Goal: Task Accomplishment & Management: Complete application form

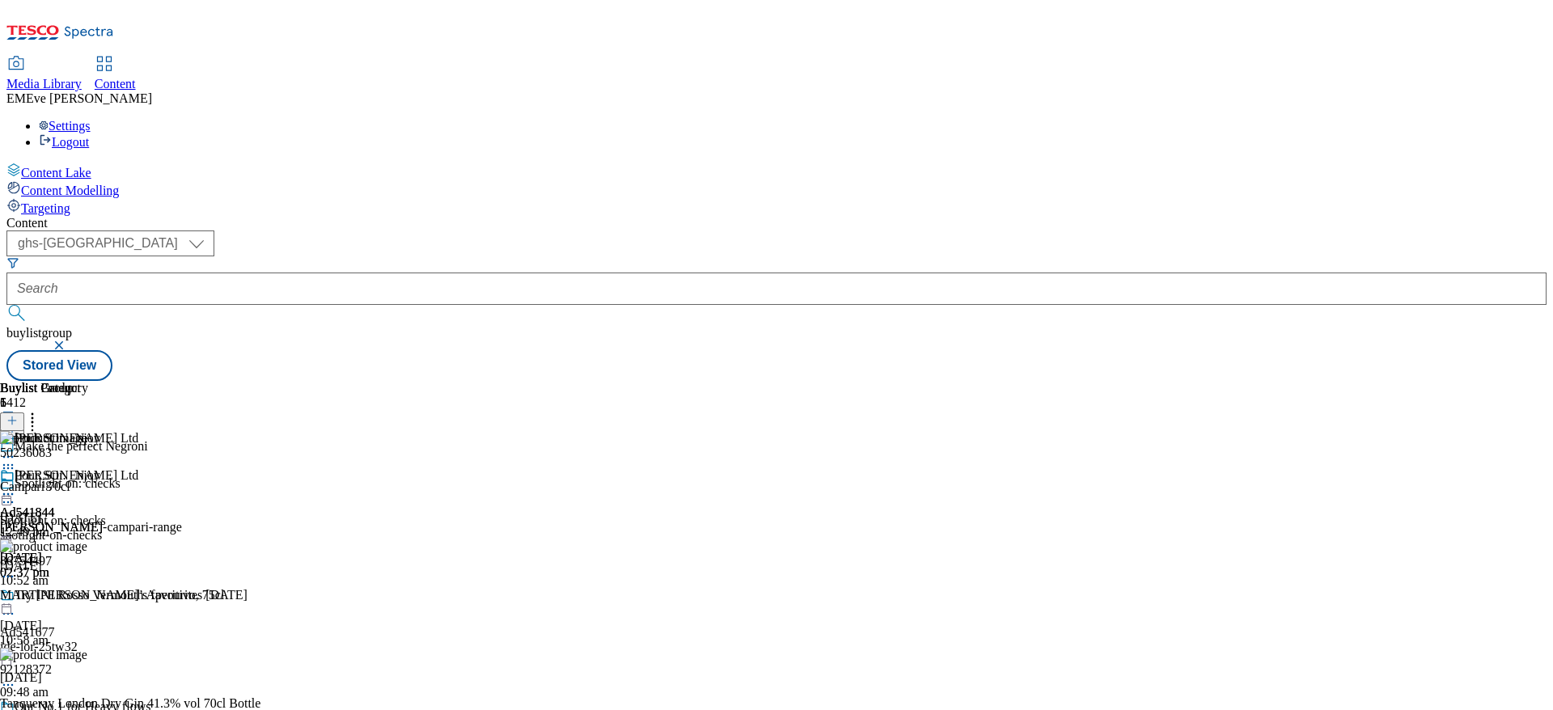
select select "ghs-[GEOGRAPHIC_DATA]"
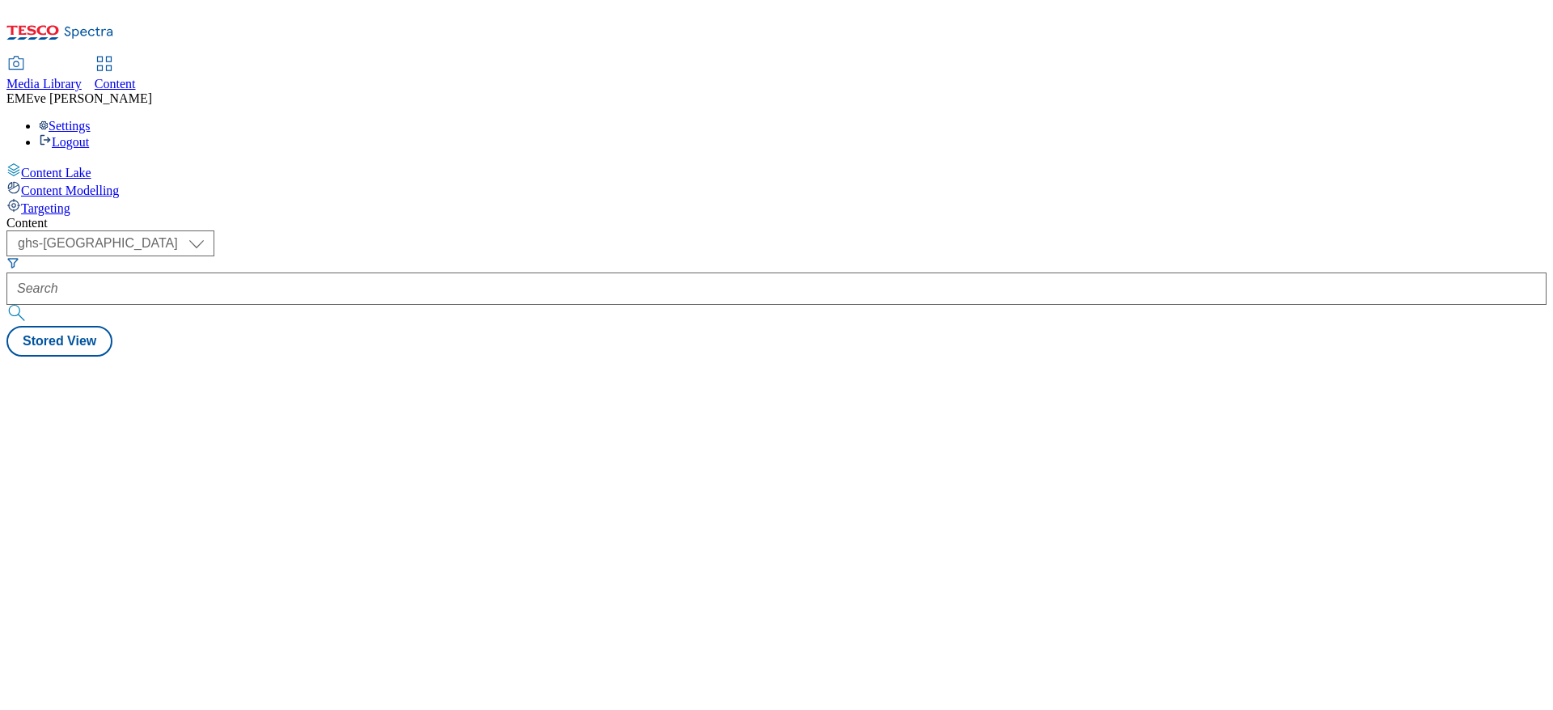
select select "ghs-[GEOGRAPHIC_DATA]"
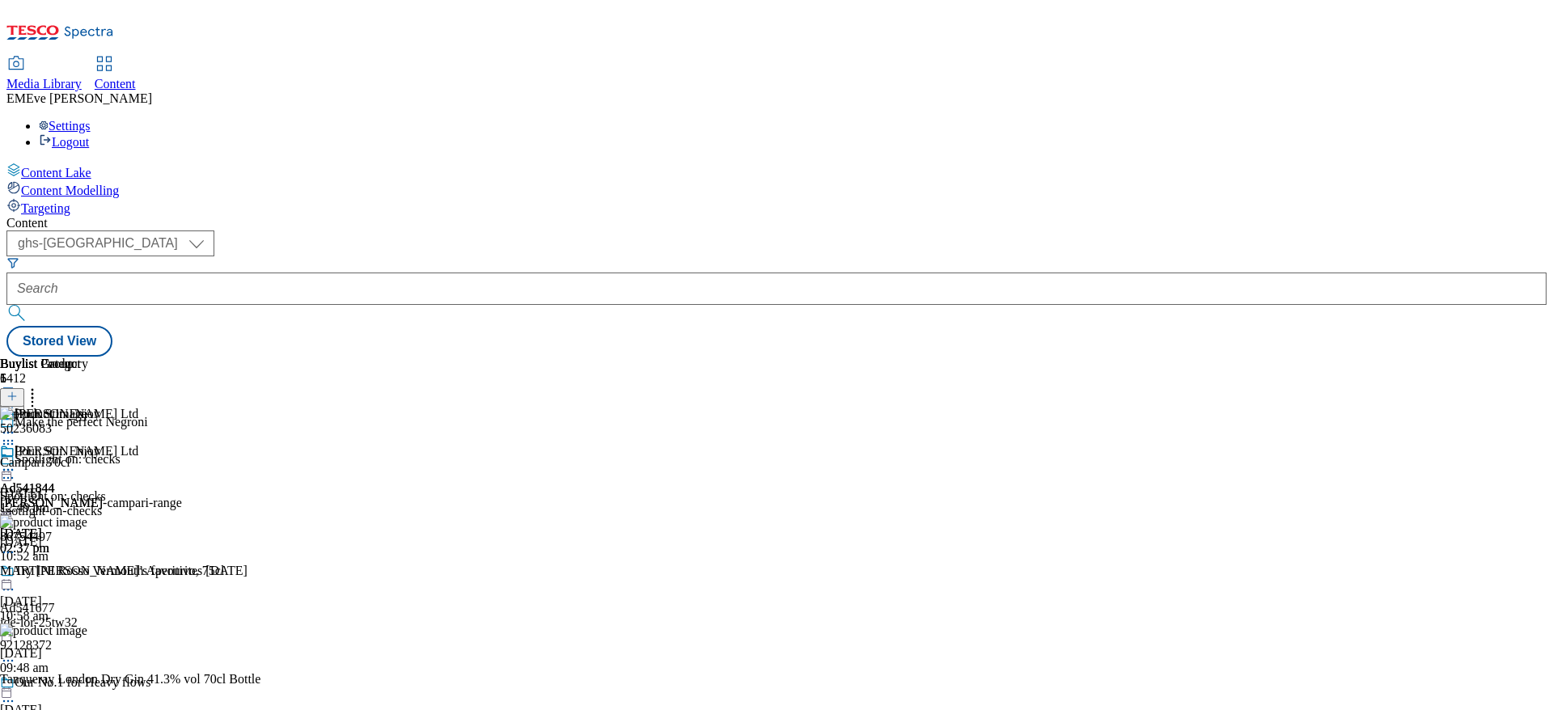
click at [17, 386] on button "button" at bounding box center [8, 390] width 17 height 8
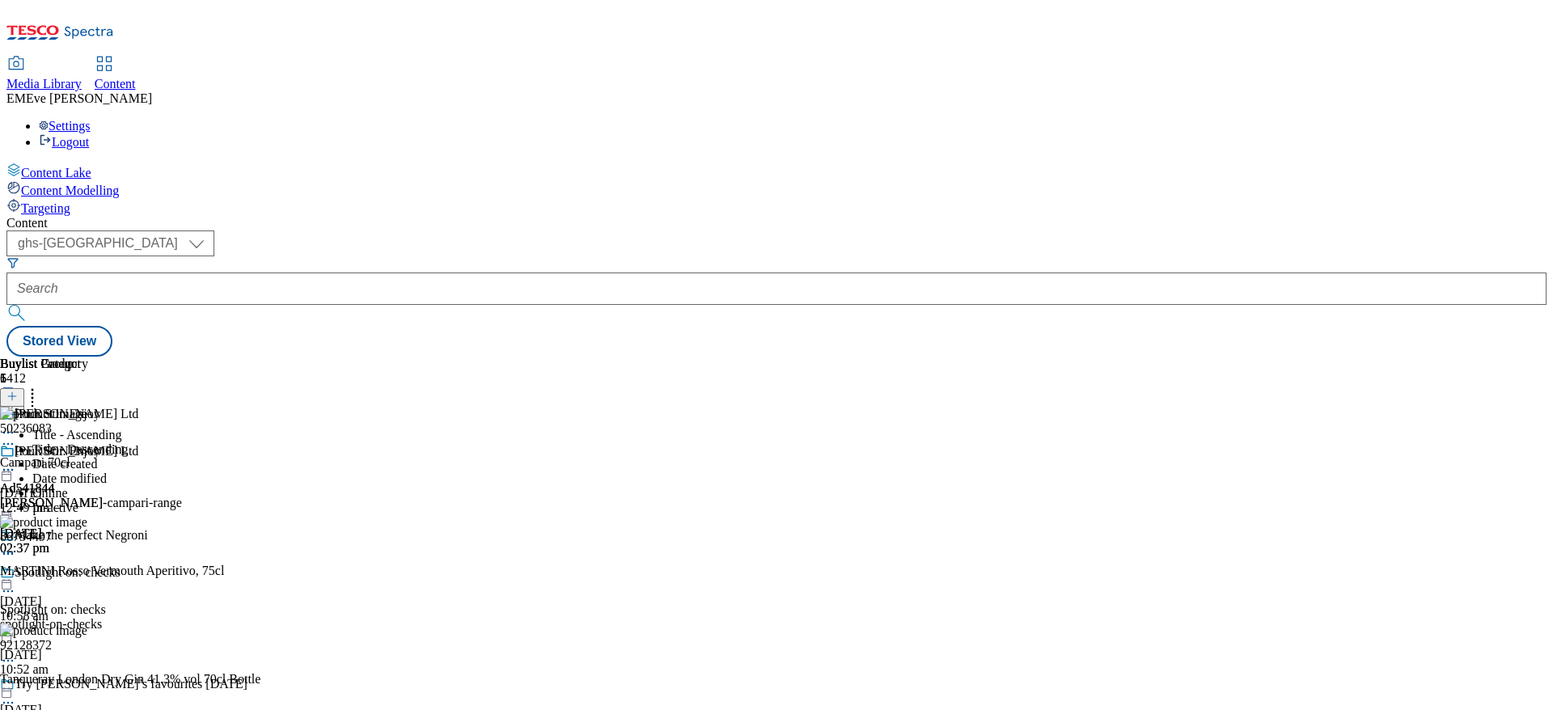
click at [612, 231] on div "( optional ) ghs-roi ghs-uk ghs-uk Stored View" at bounding box center [776, 294] width 1540 height 126
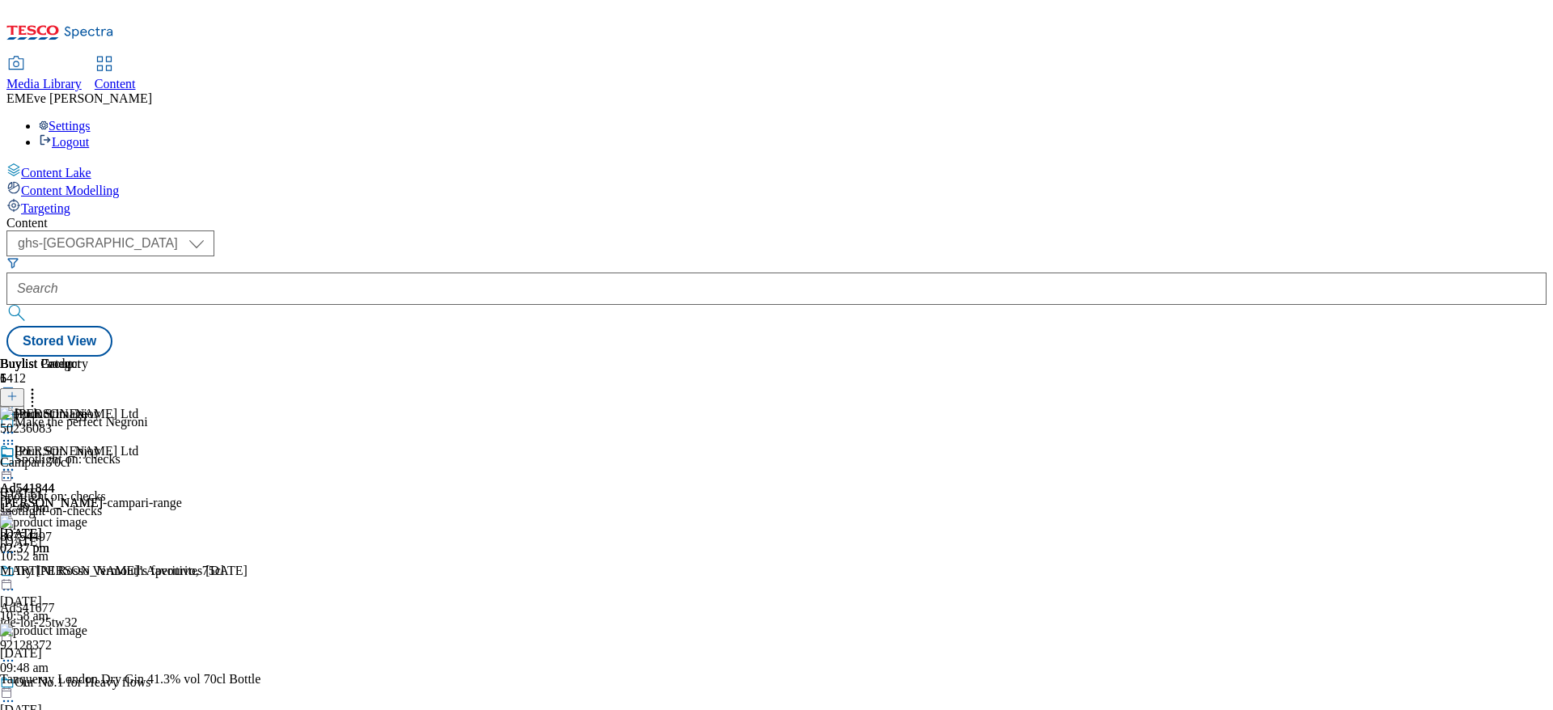
click at [18, 399] on icon at bounding box center [11, 404] width 11 height 11
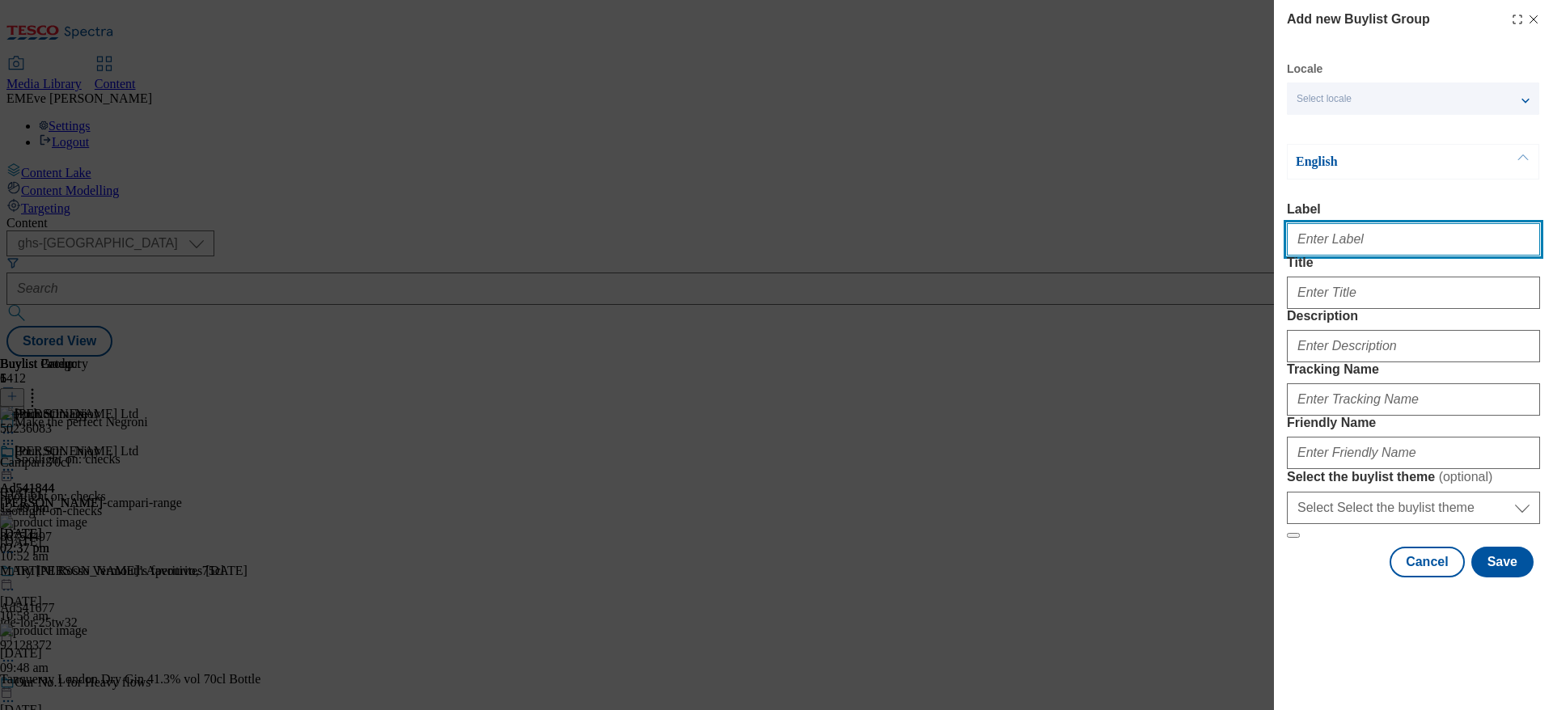
click at [1368, 246] on input "Label" at bounding box center [1413, 239] width 253 height 32
paste input "541980"
type input "Ad541980"
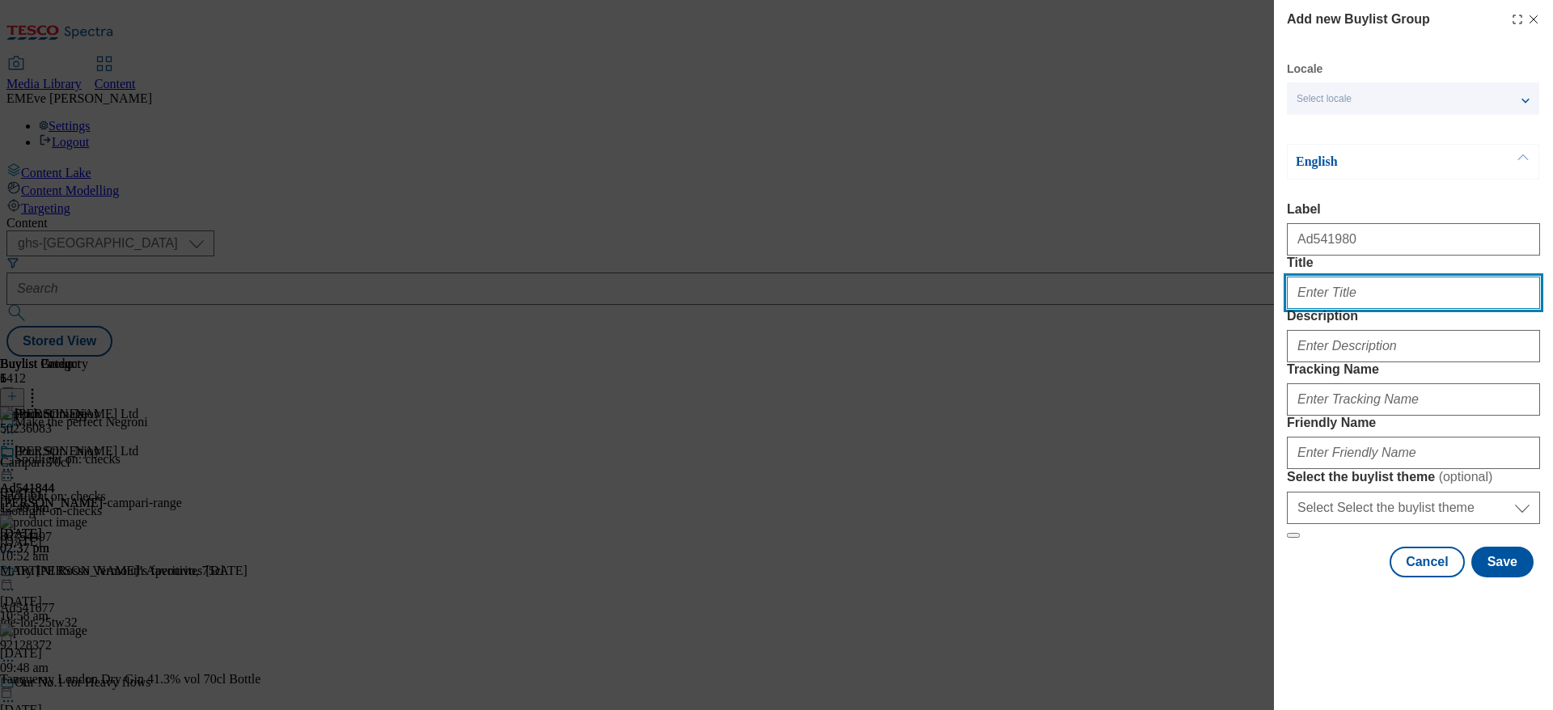
click at [1386, 309] on input "Title" at bounding box center [1413, 293] width 253 height 32
type input "When Baileys met Terry's"
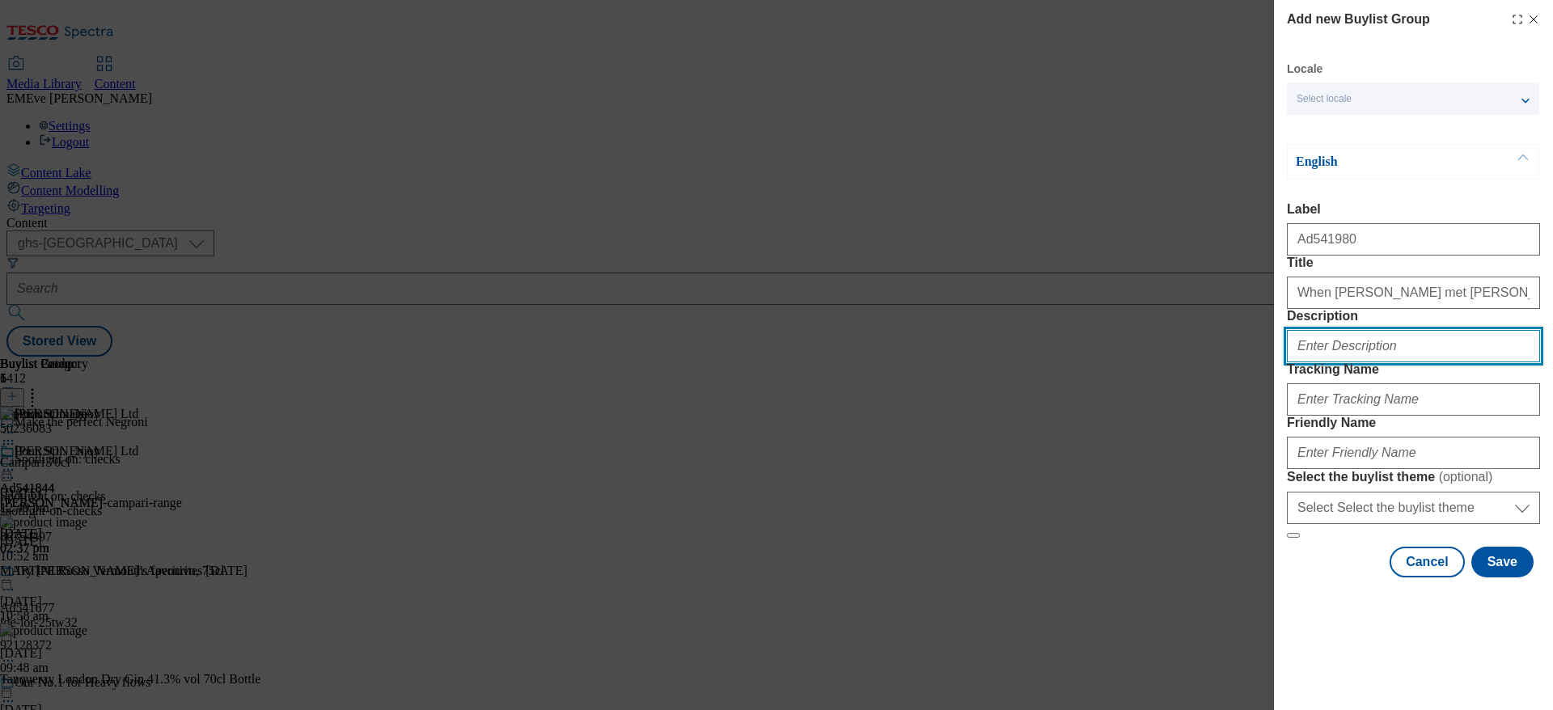
click at [1433, 362] on input "Description" at bounding box center [1413, 346] width 253 height 32
type input "Baileys Terry's Chocolate Orange"
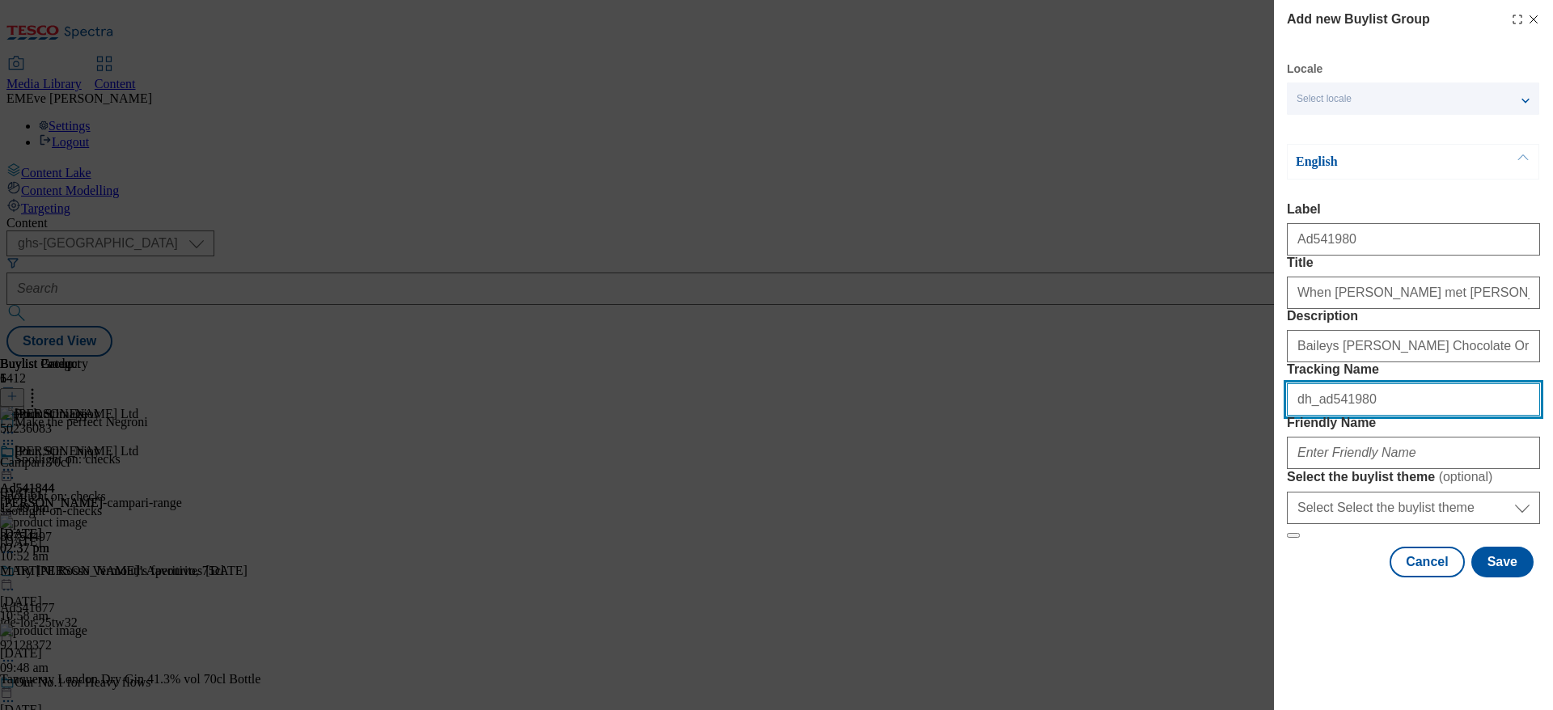
type input "dh_ad541980"
click at [1411, 469] on div "Friendly Name" at bounding box center [1413, 442] width 253 height 53
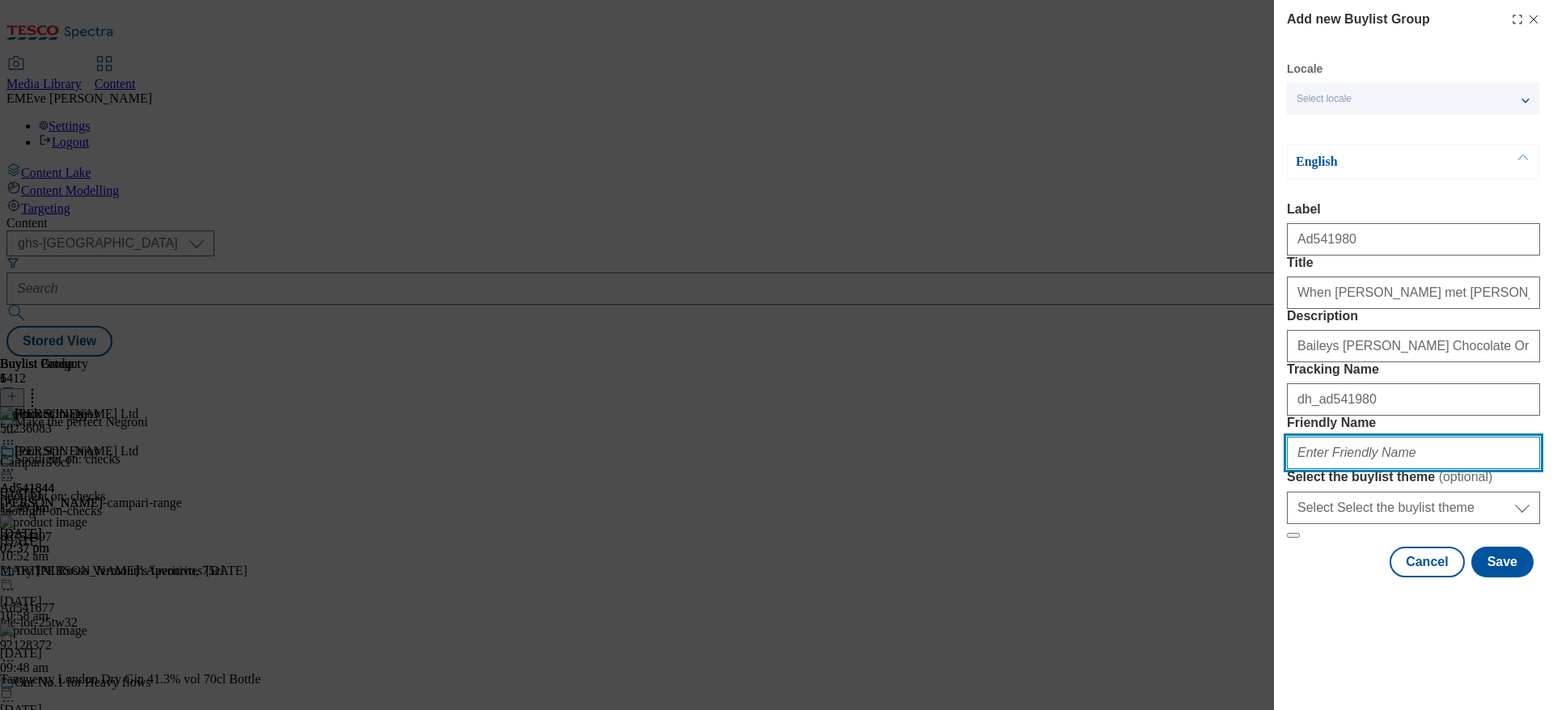
click at [1411, 469] on input "Friendly Name" at bounding box center [1413, 453] width 253 height 32
click at [1456, 469] on input "diageo-baileys-terrys-ad541980-25tw33" at bounding box center [1413, 453] width 253 height 32
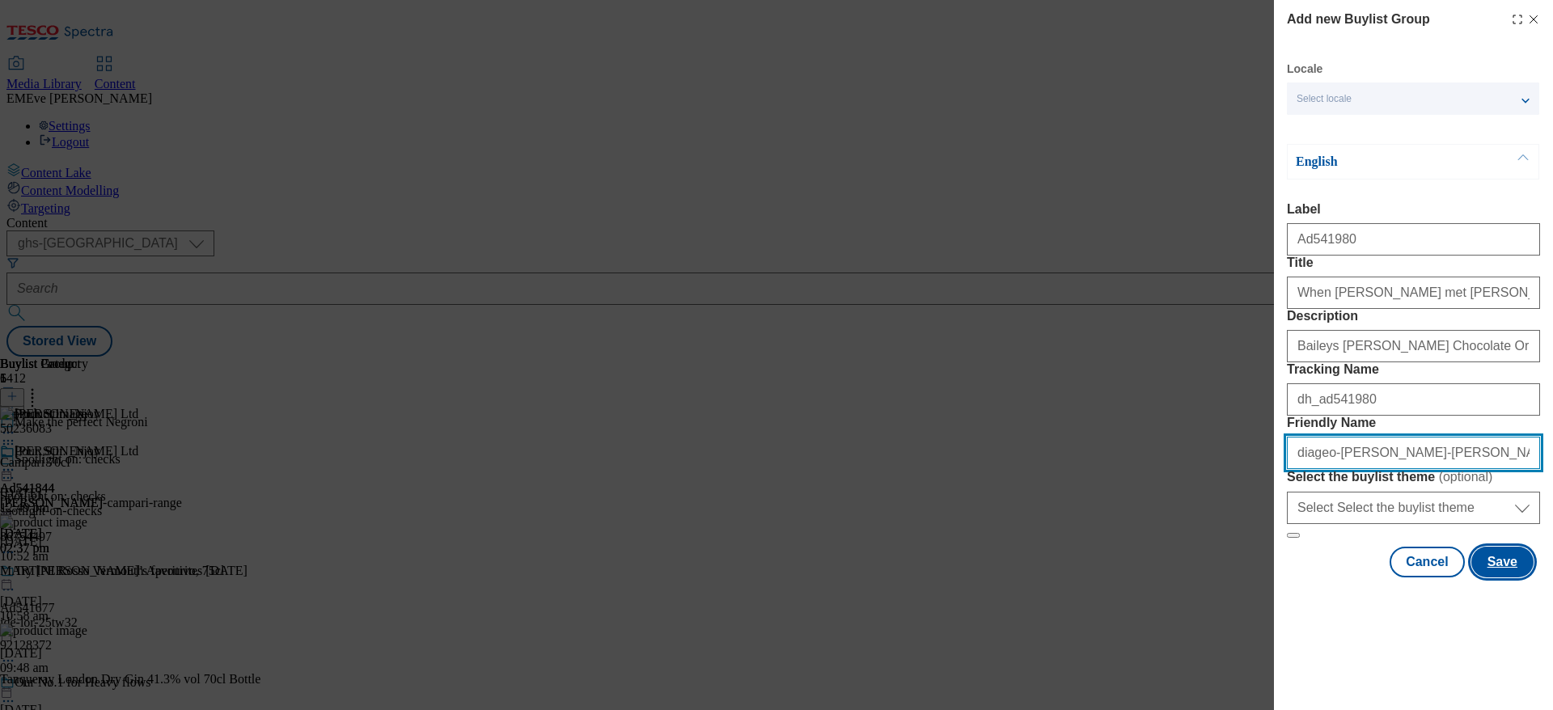
type input "diageo-baileys-terrys-ad541980-25tw33"
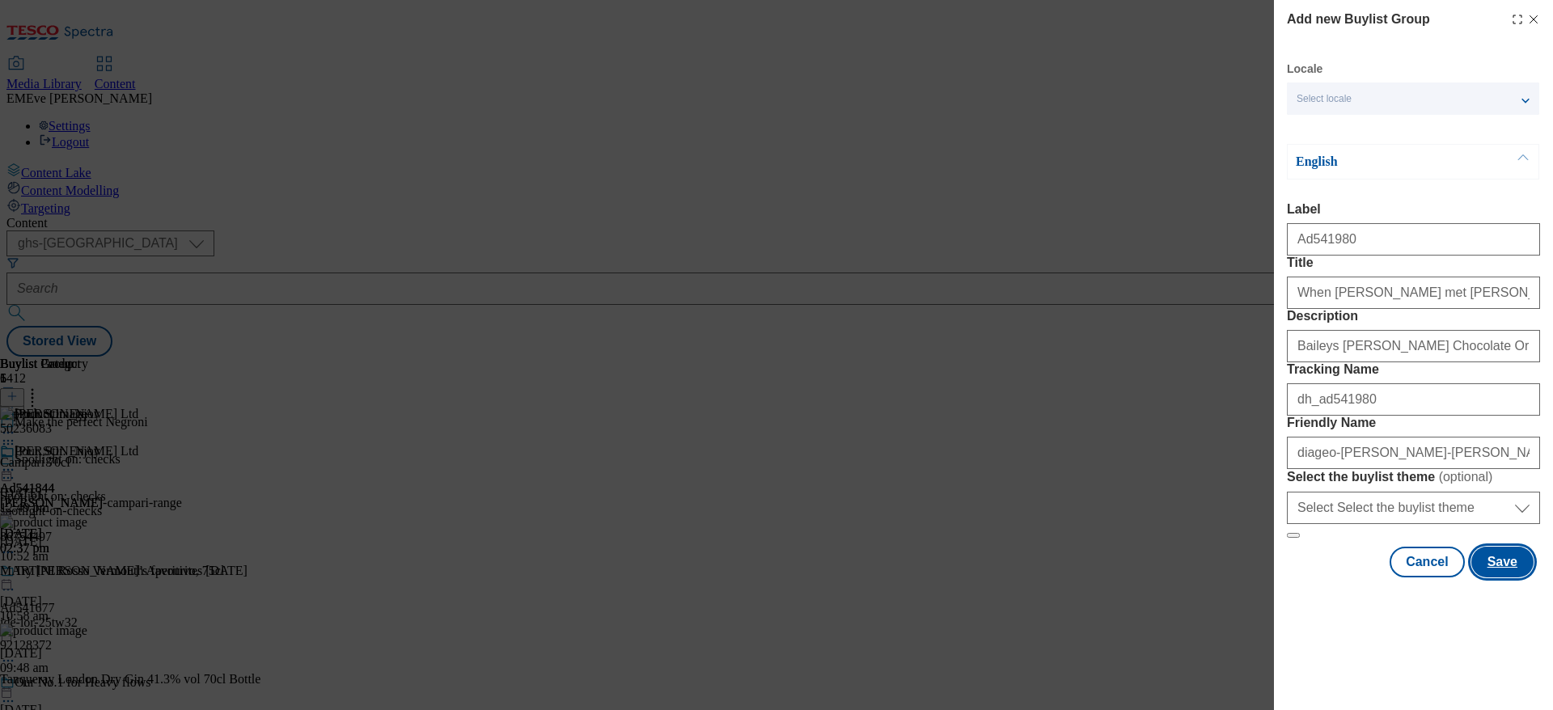
click at [1486, 578] on button "Save" at bounding box center [1502, 562] width 62 height 31
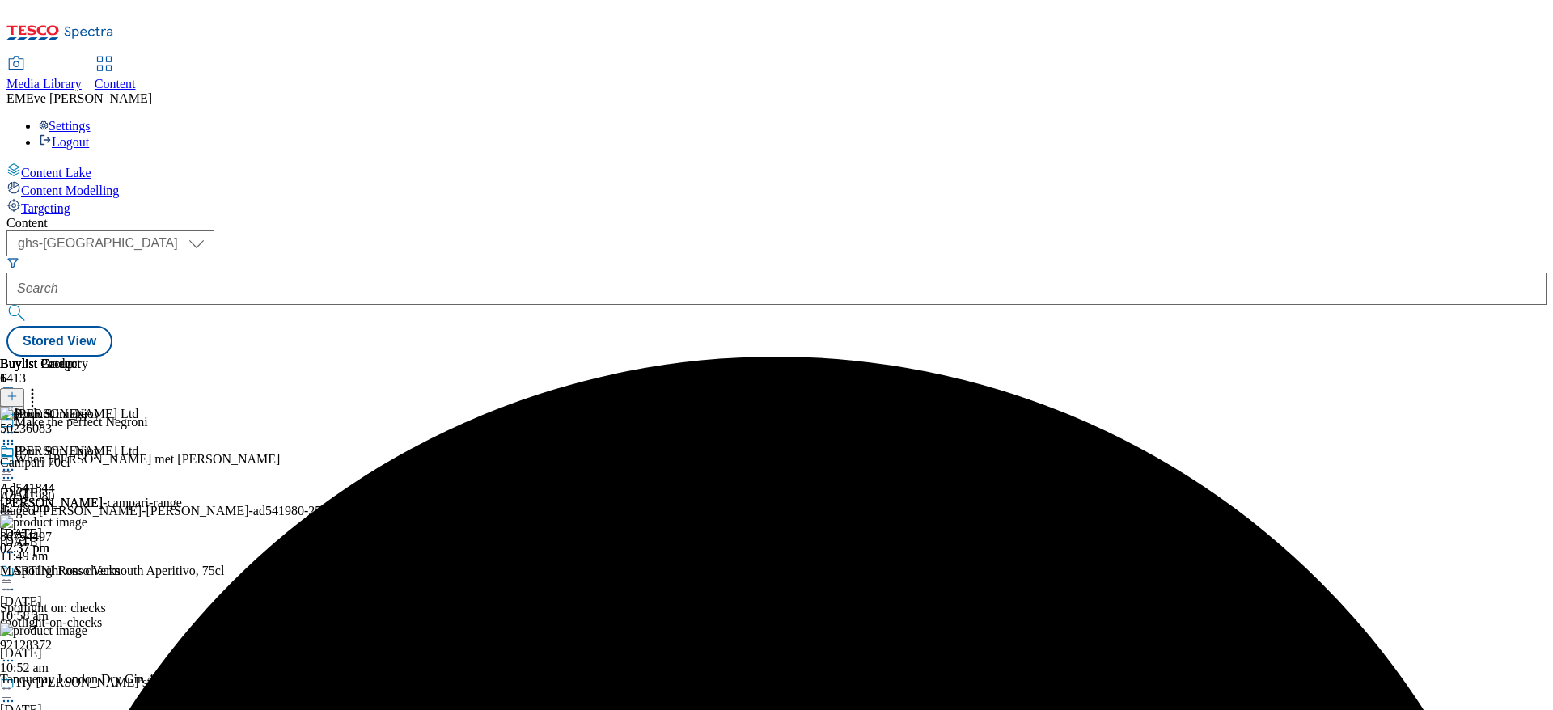
click at [347, 452] on div "When Baileys met Terry's Ad541980 diageo-baileys-terrys-ad541980-25tw33 2 Oct 2…" at bounding box center [173, 508] width 347 height 112
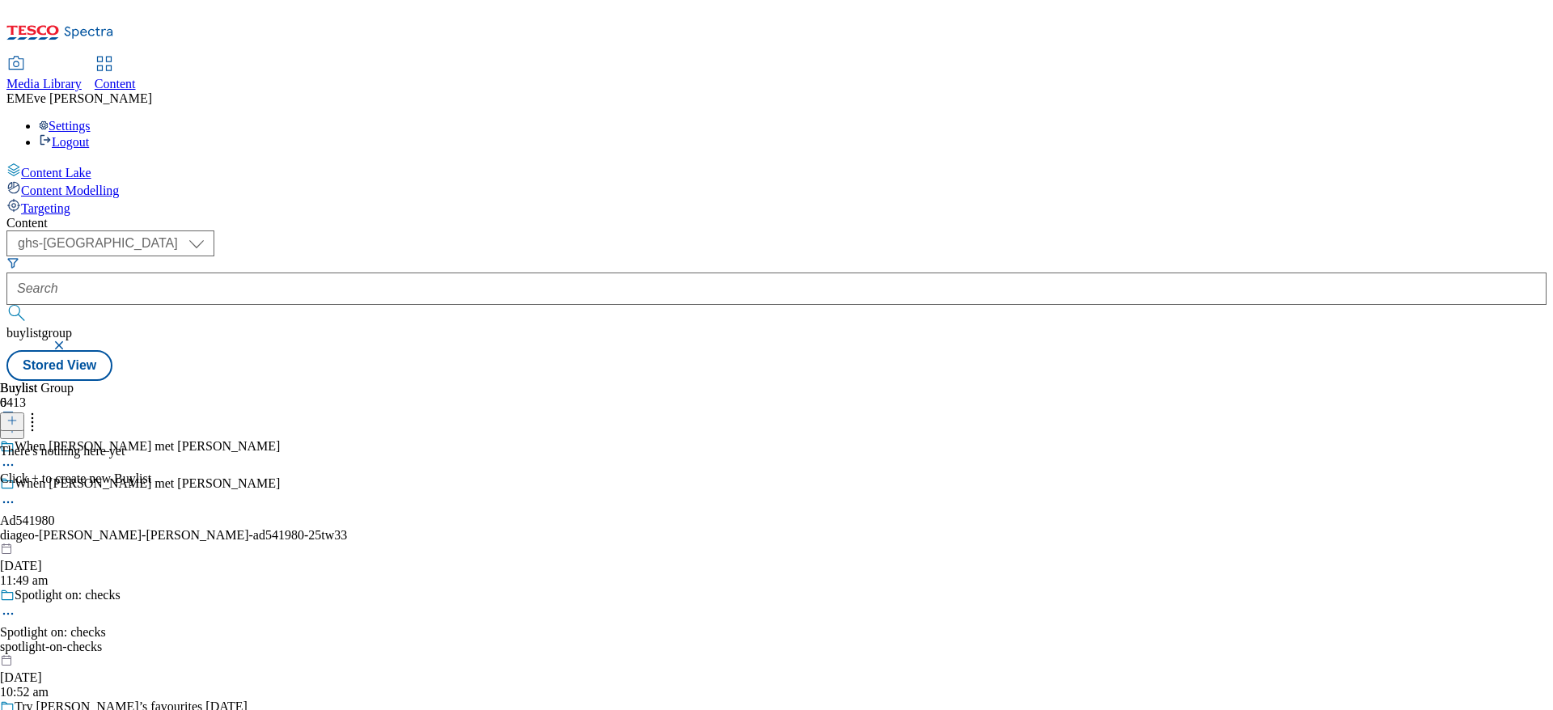
click at [18, 415] on icon at bounding box center [11, 420] width 11 height 11
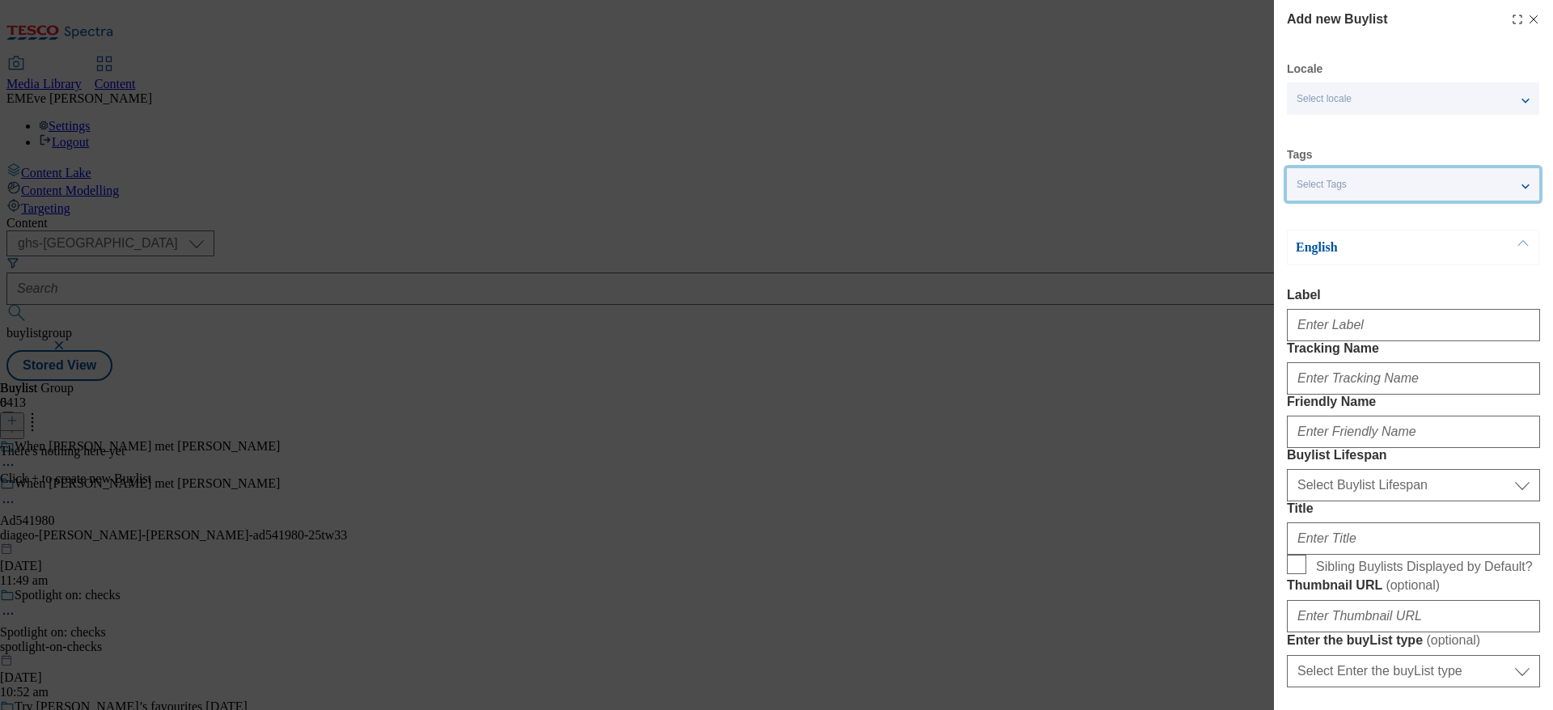
click at [1358, 190] on div "Select Tags" at bounding box center [1413, 184] width 252 height 32
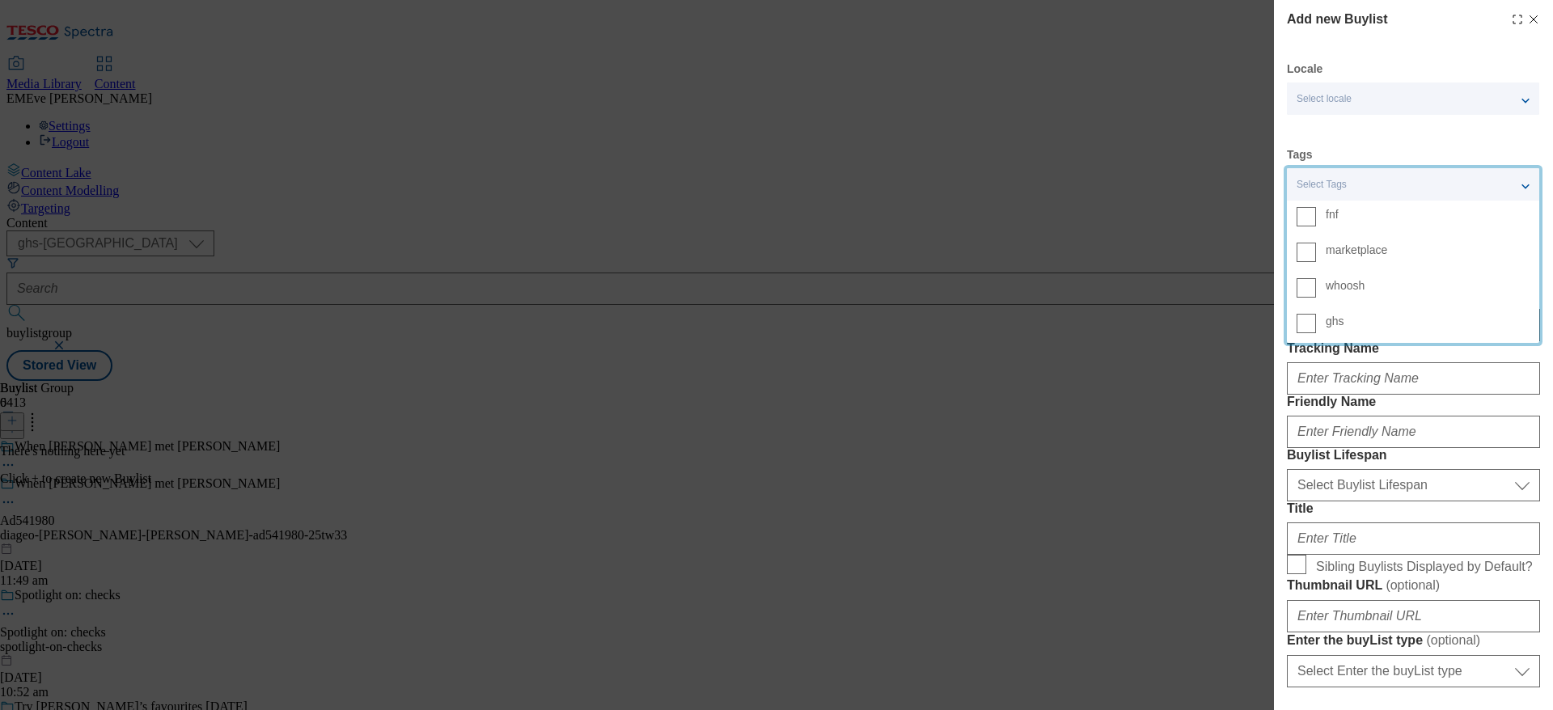
click at [1358, 190] on div "Select Tags" at bounding box center [1413, 184] width 252 height 32
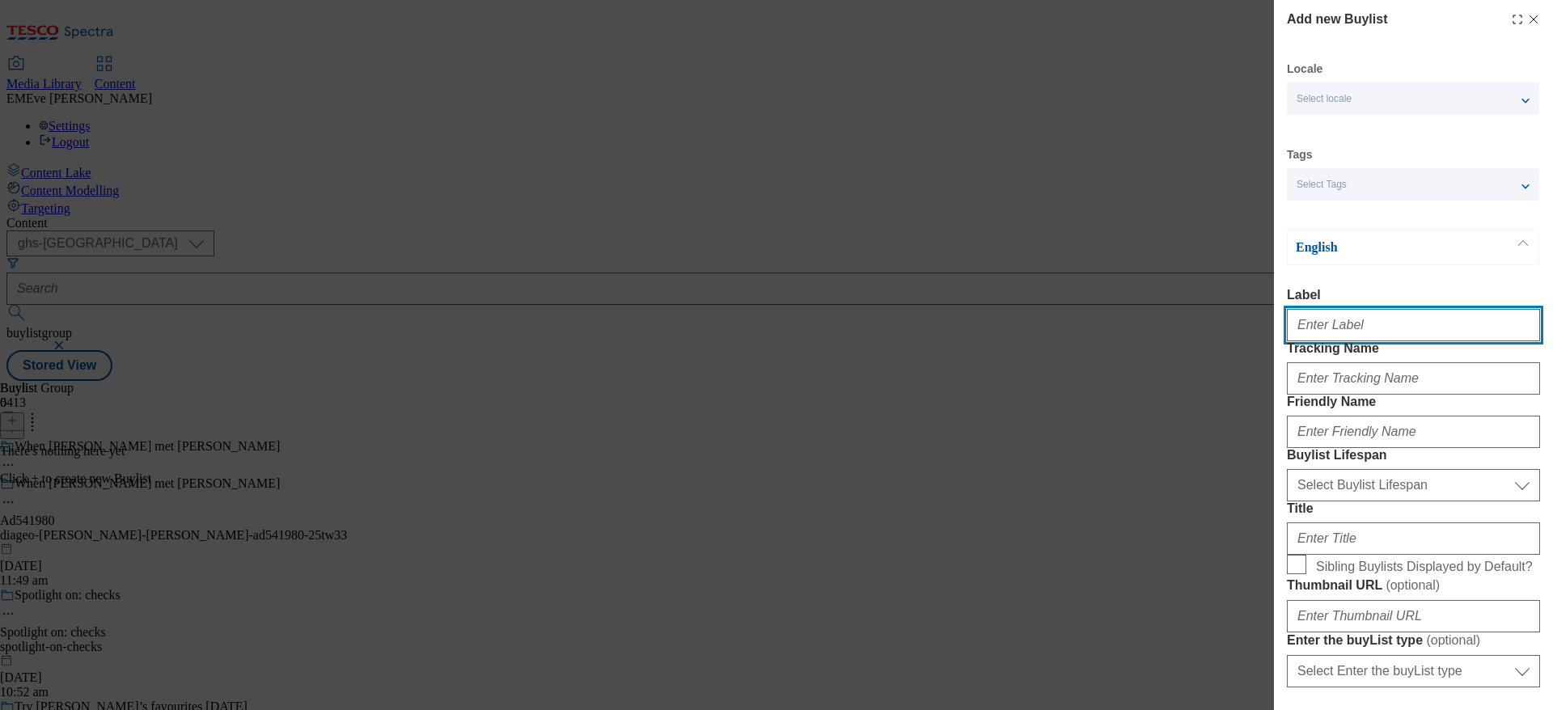
click at [1358, 332] on input "Label" at bounding box center [1413, 325] width 253 height 32
type input "Ad541980"
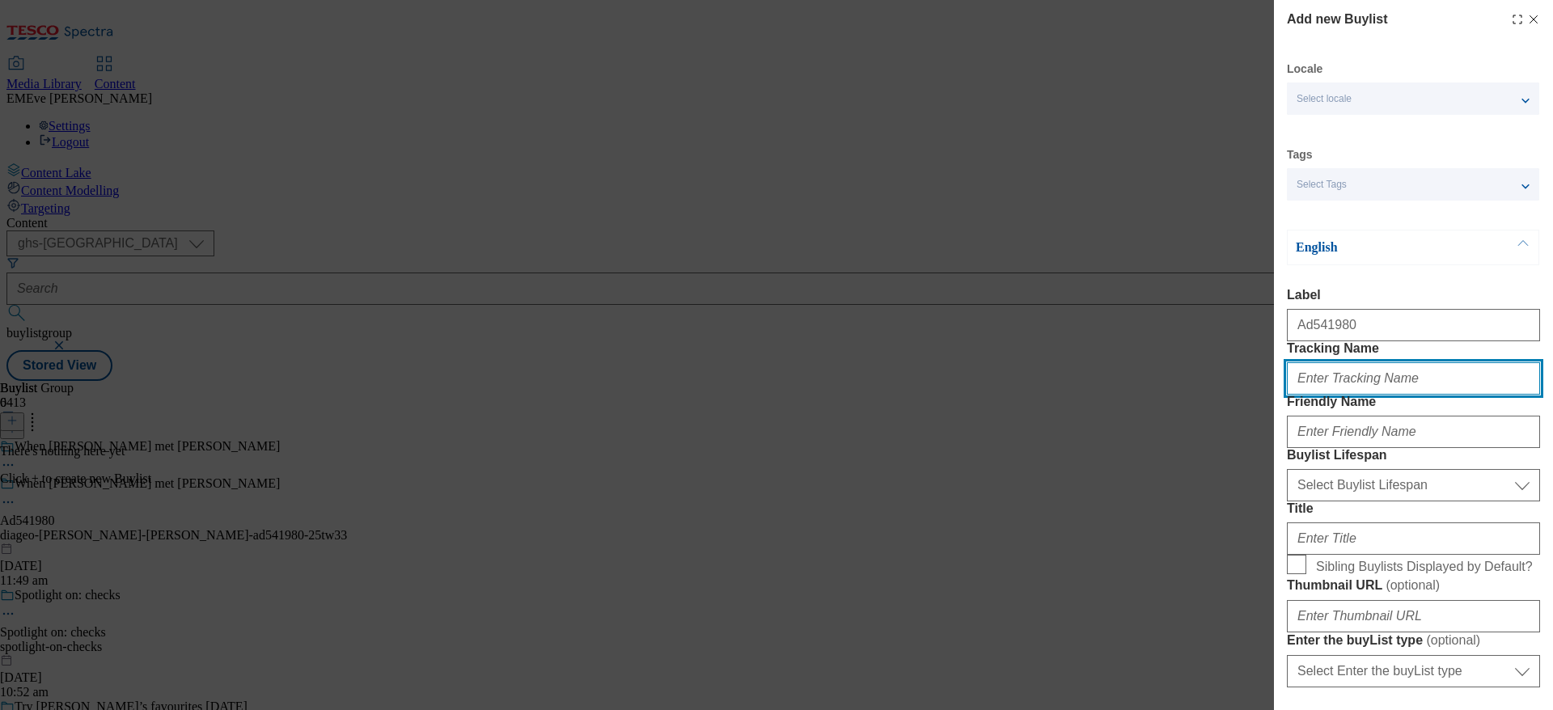
click at [1497, 395] on input "Tracking Name" at bounding box center [1413, 378] width 253 height 32
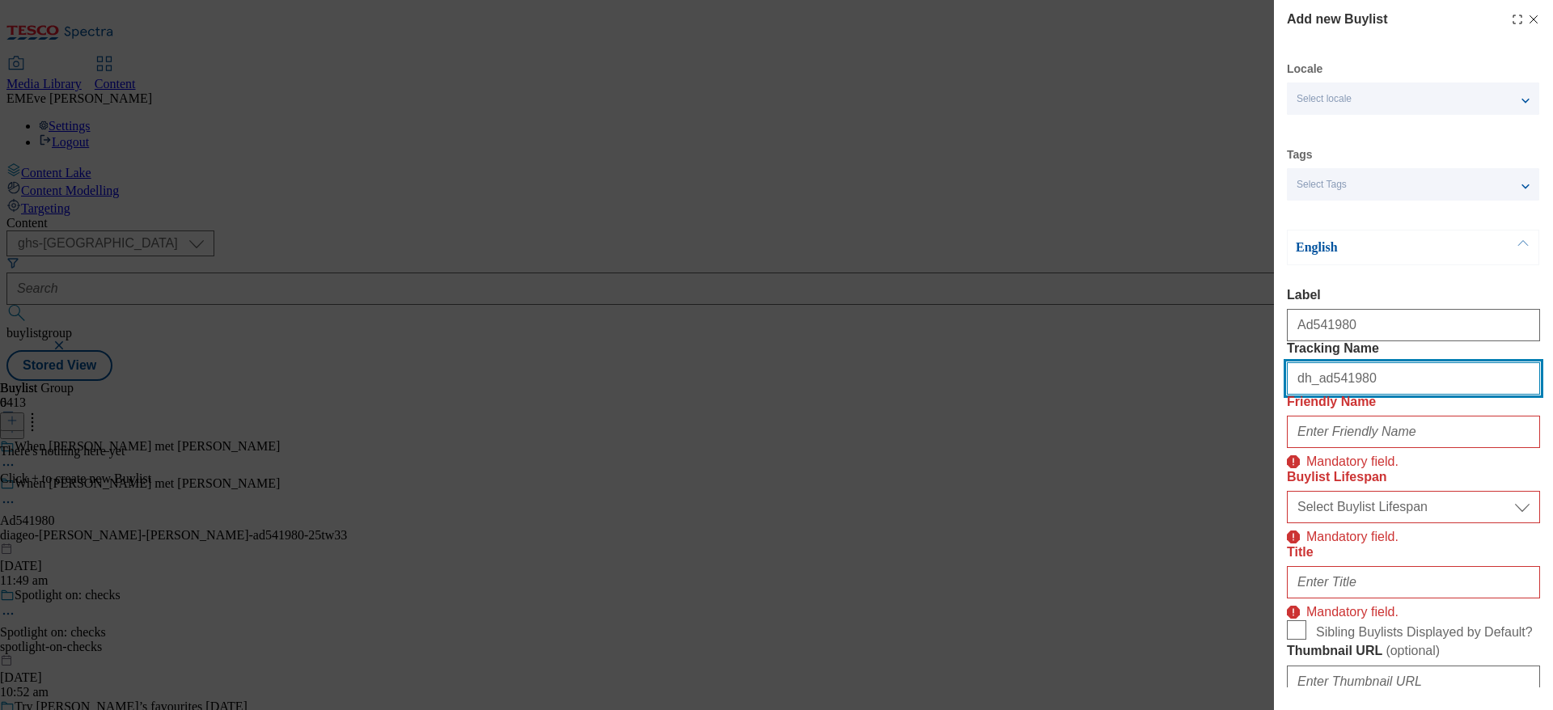
type input "dh_ad541980"
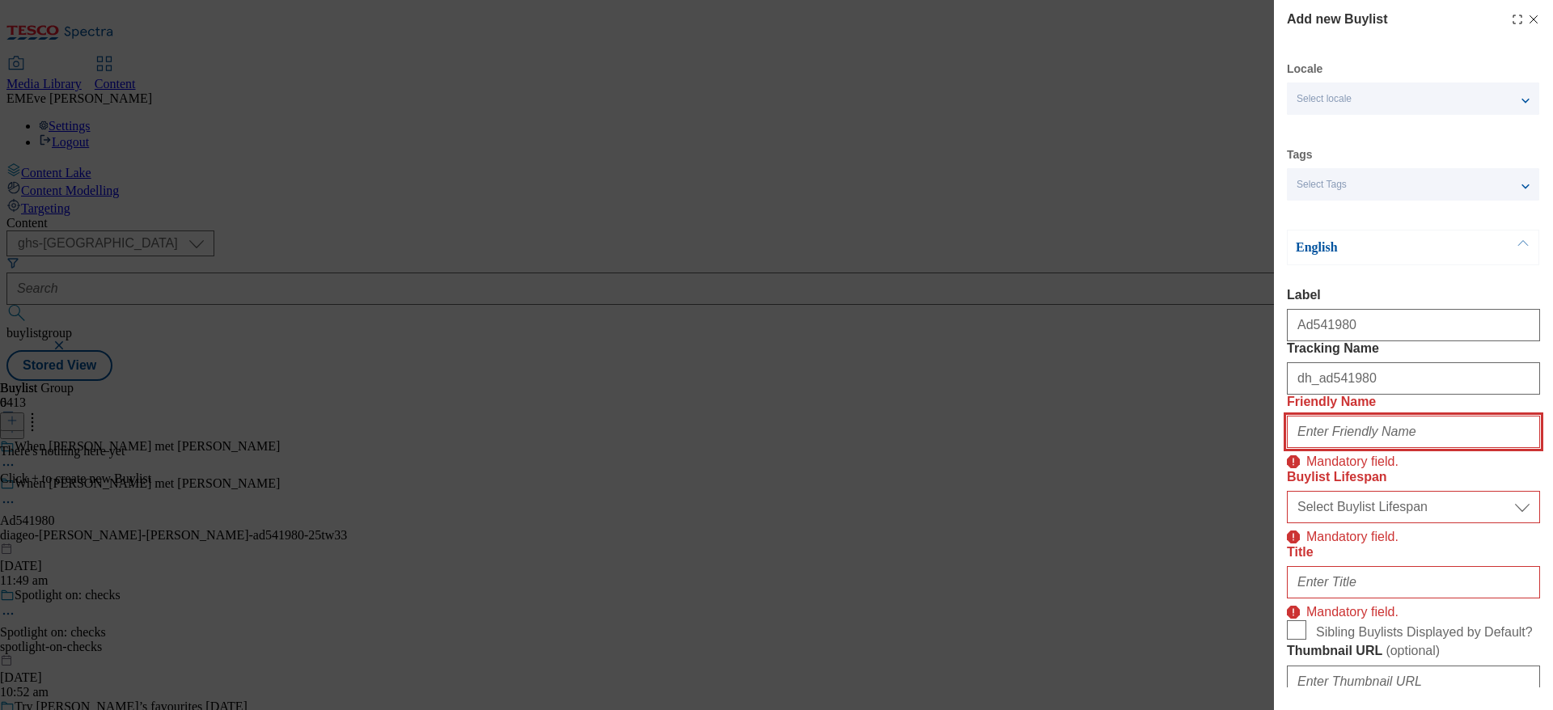
paste input "diageo-baileys-terrys-ad541980-25tw33"
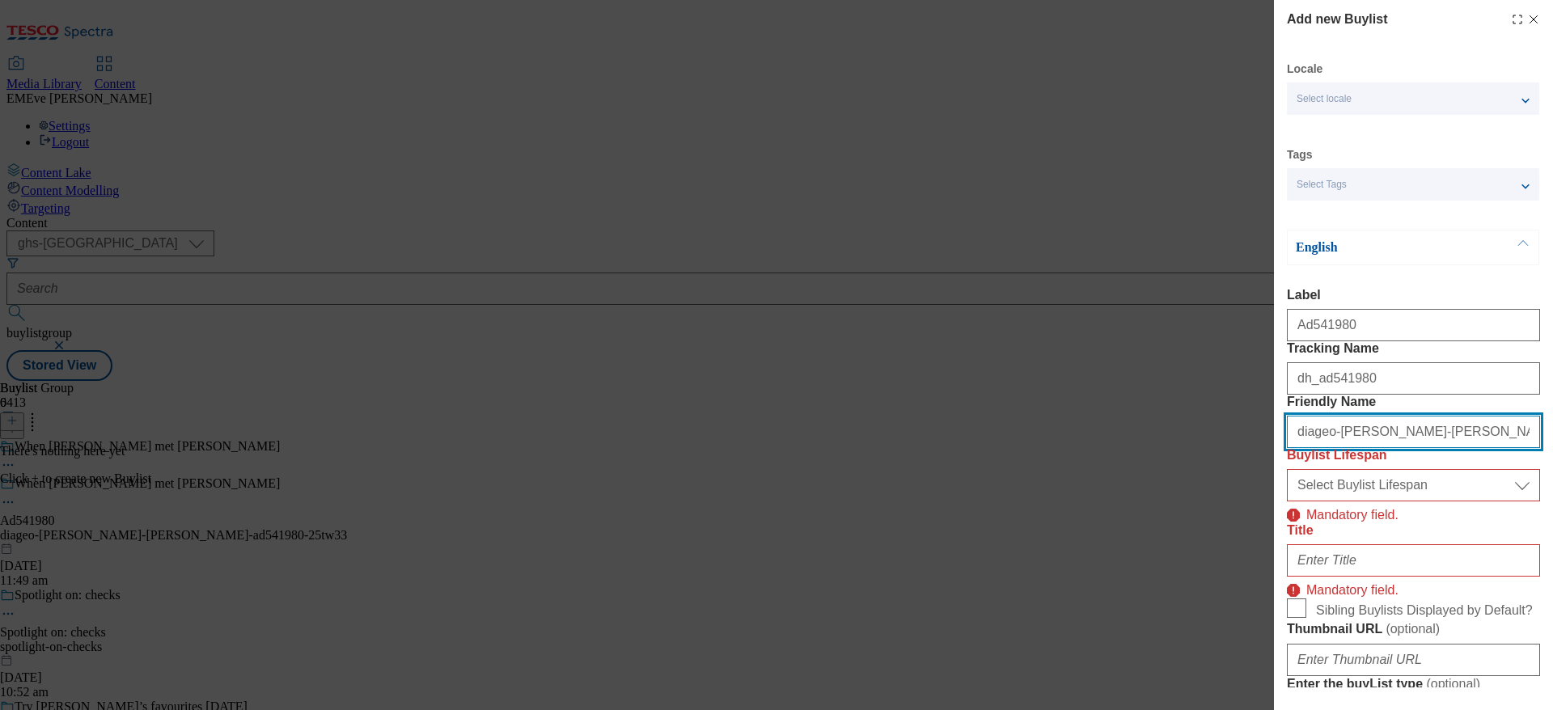
type input "diageo-baileys-terrys-ad541980-25tw33"
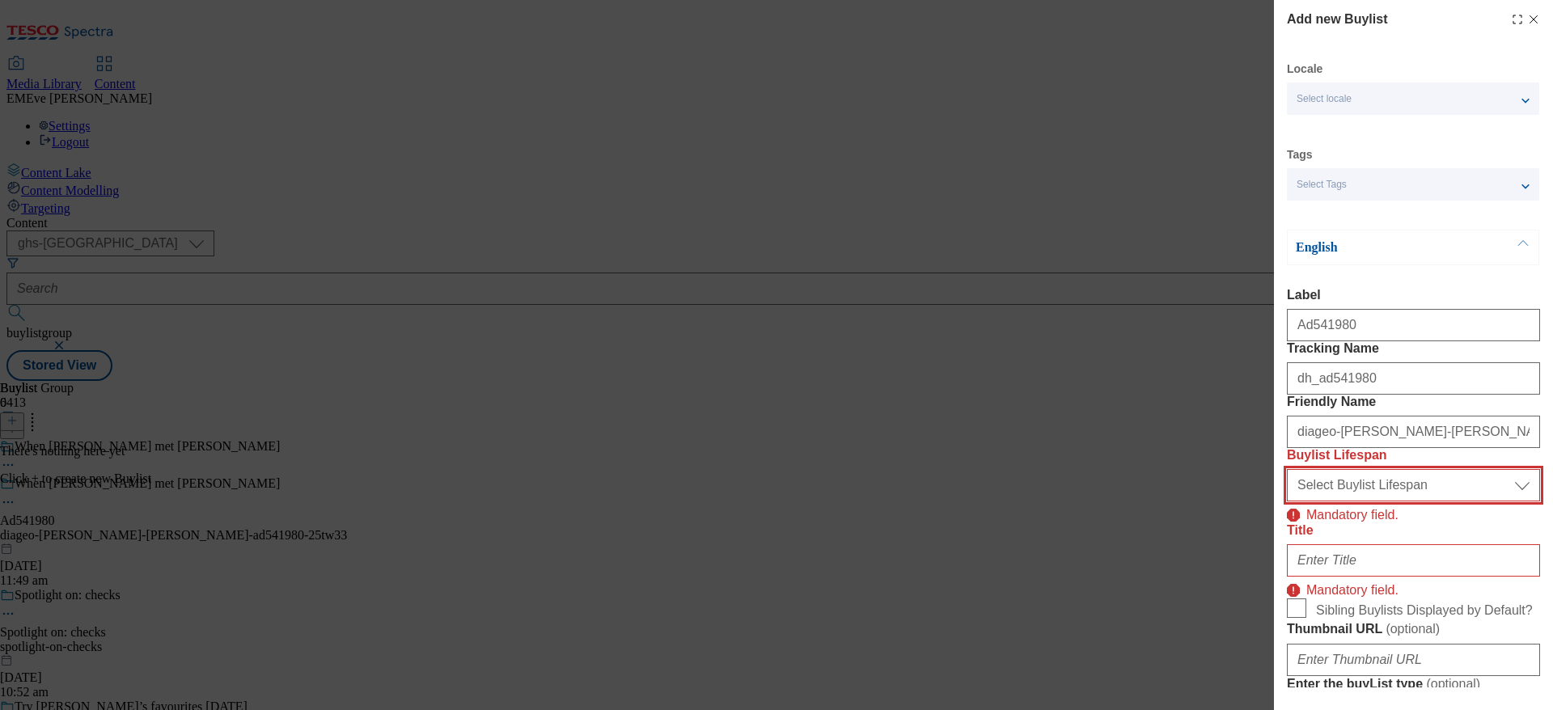
click at [1454, 502] on select "Select Buylist Lifespan evergreen seasonal tactical" at bounding box center [1413, 485] width 253 height 32
select select "tactical"
click at [1287, 502] on select "Select Buylist Lifespan evergreen seasonal tactical" at bounding box center [1413, 485] width 253 height 32
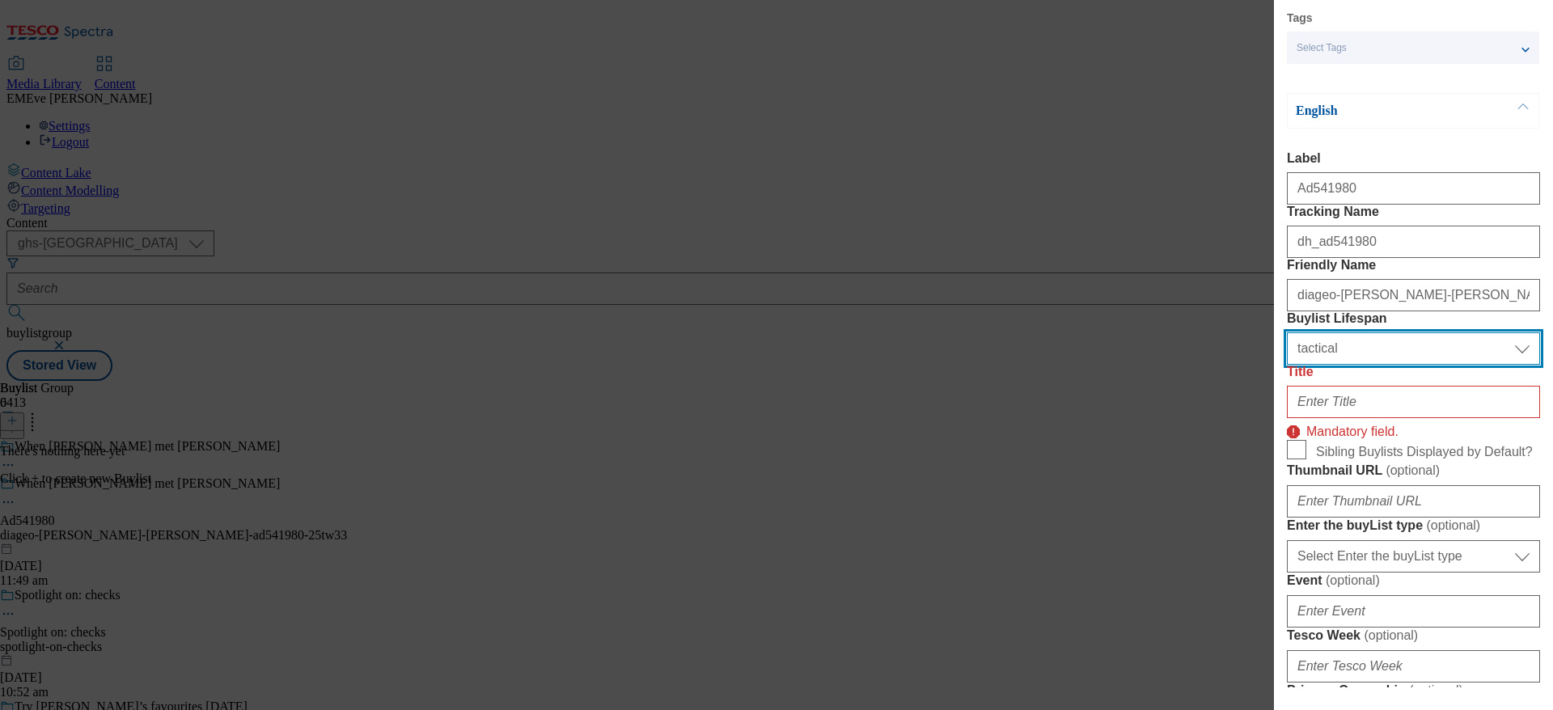
scroll to position [243, 0]
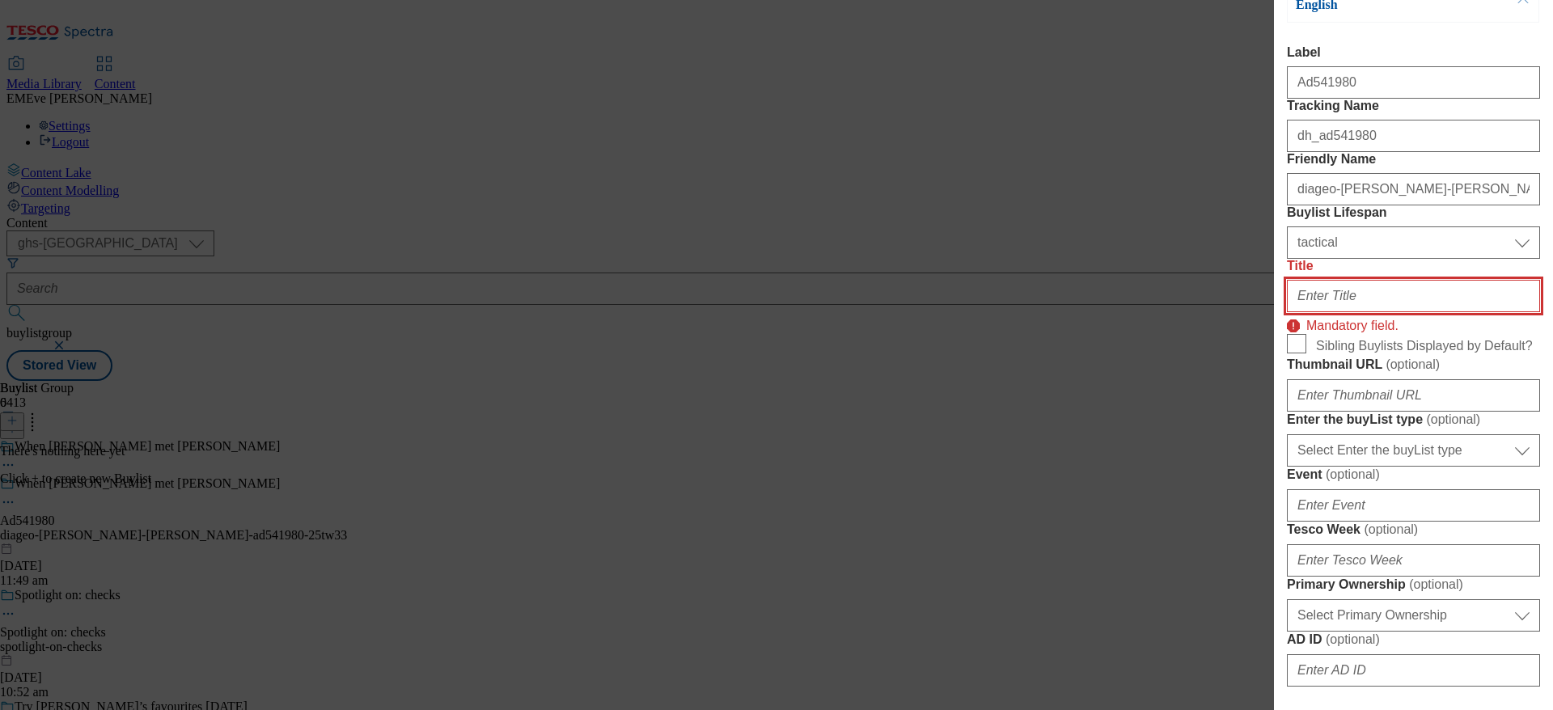
click at [1361, 312] on input "Title" at bounding box center [1413, 296] width 253 height 32
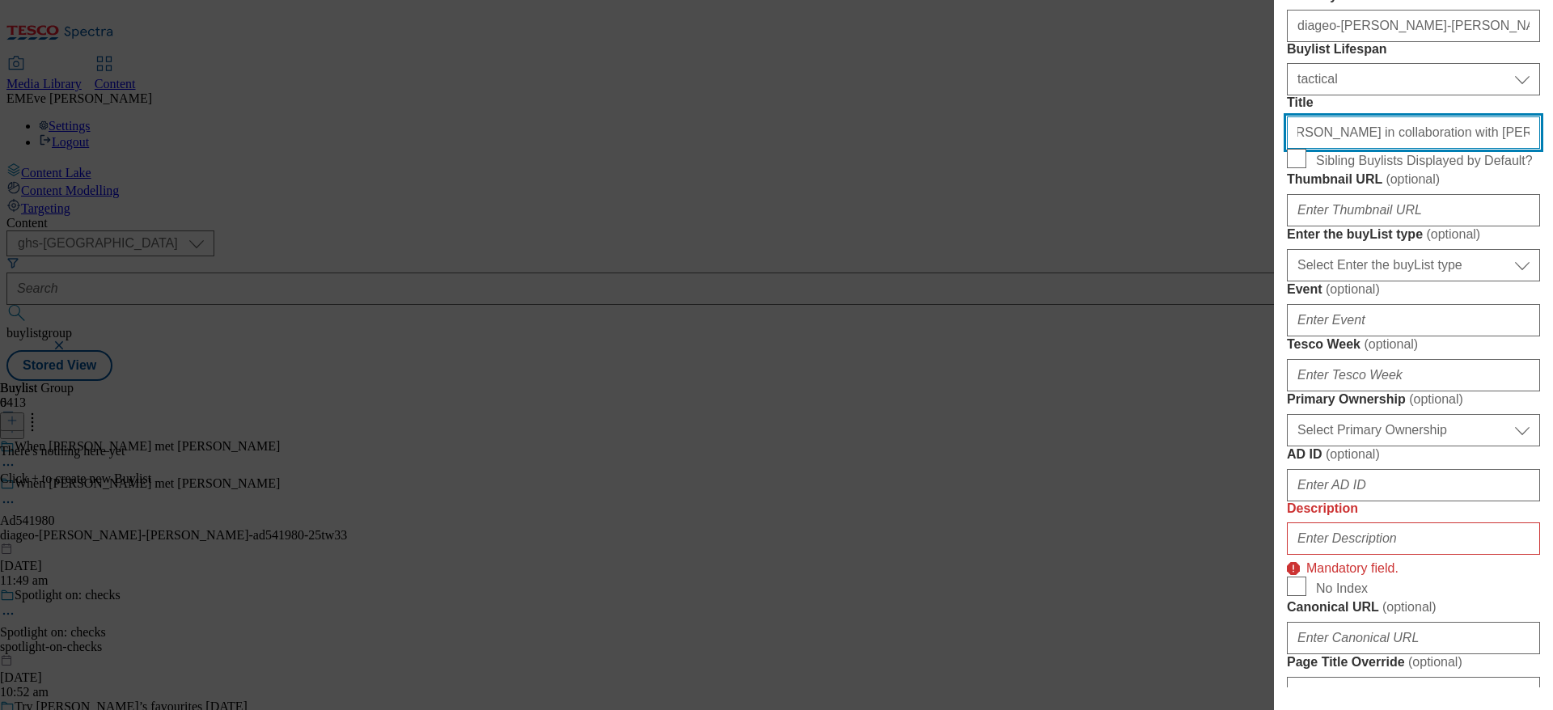
scroll to position [485, 0]
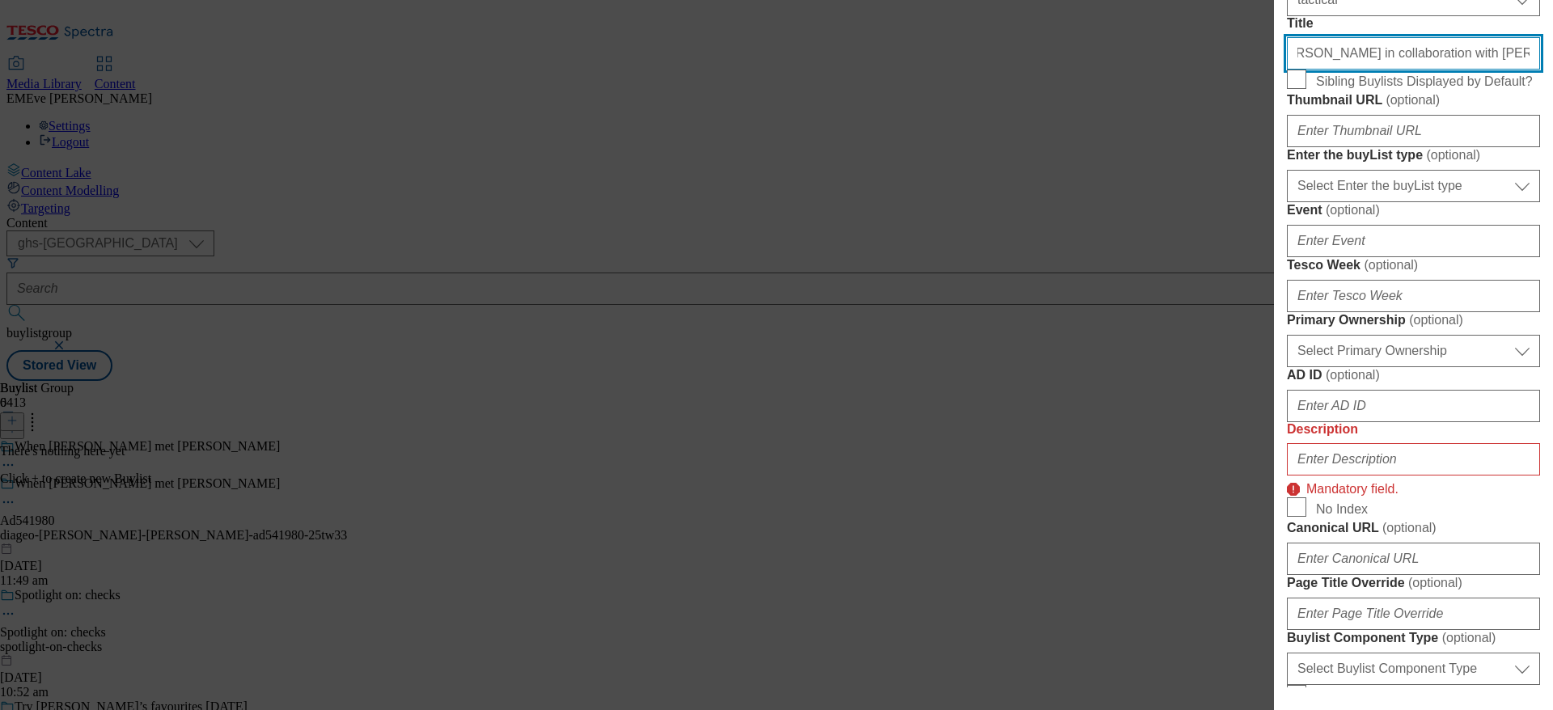
type input "Baileys in collaboration with Terry's Chocolate Orange"
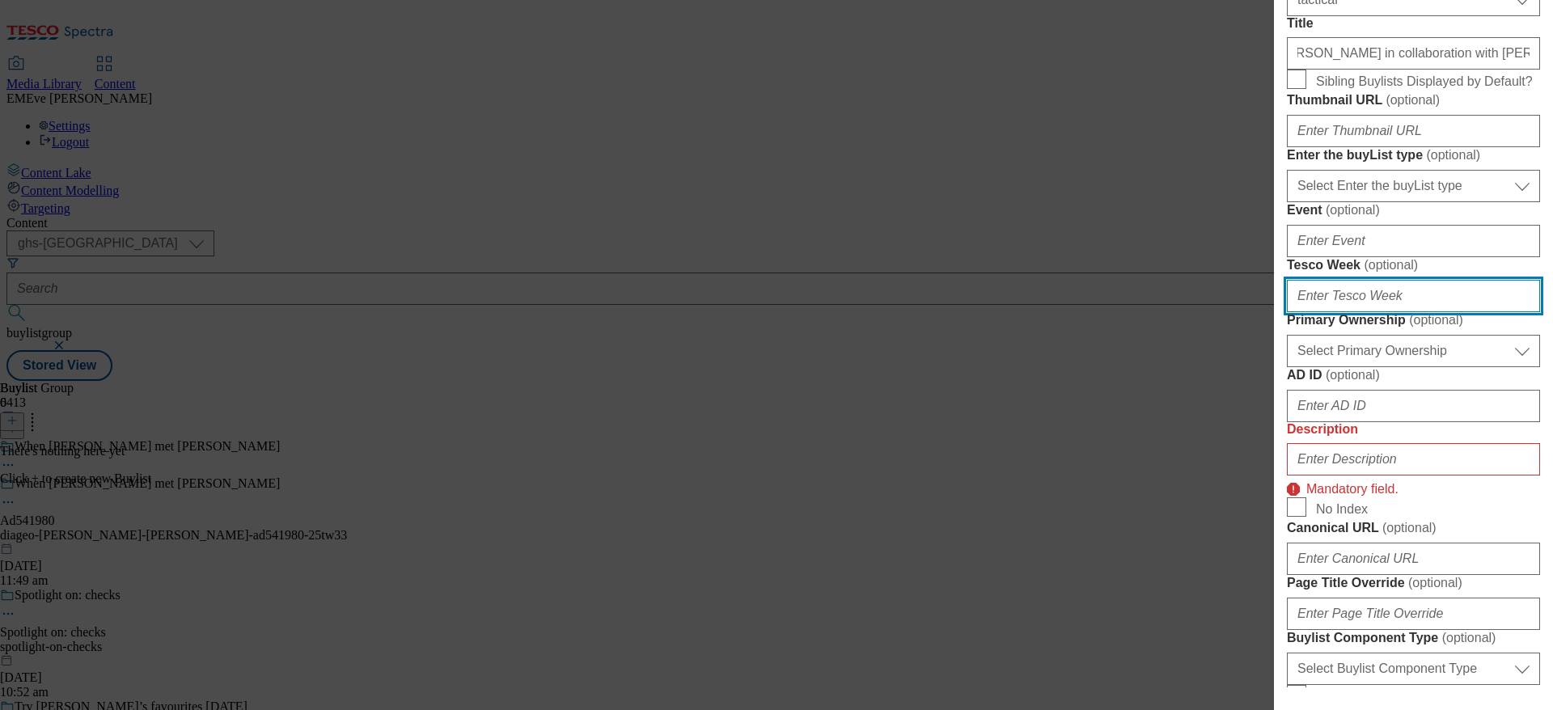
click at [1398, 312] on input "Tesco Week ( optional )" at bounding box center [1413, 296] width 253 height 32
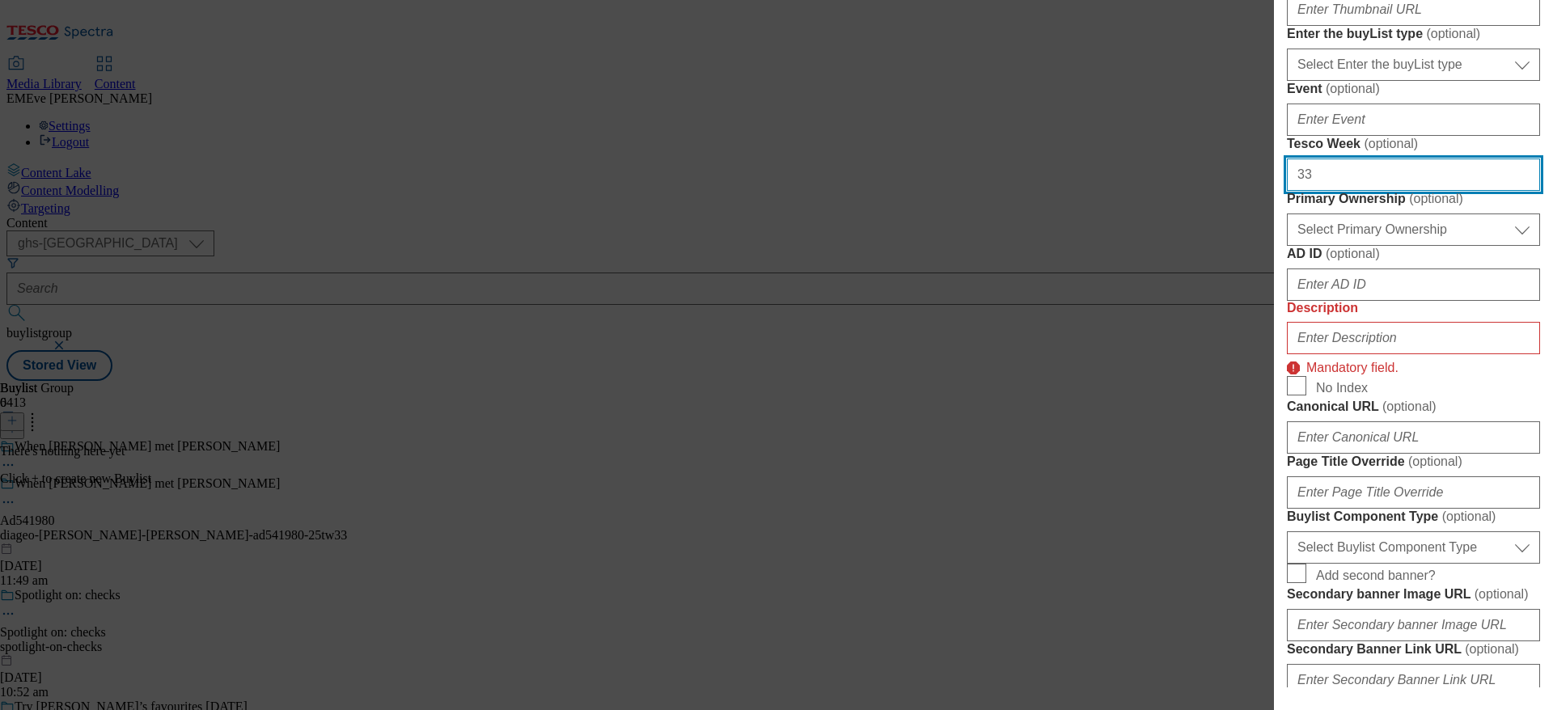
scroll to position [728, 0]
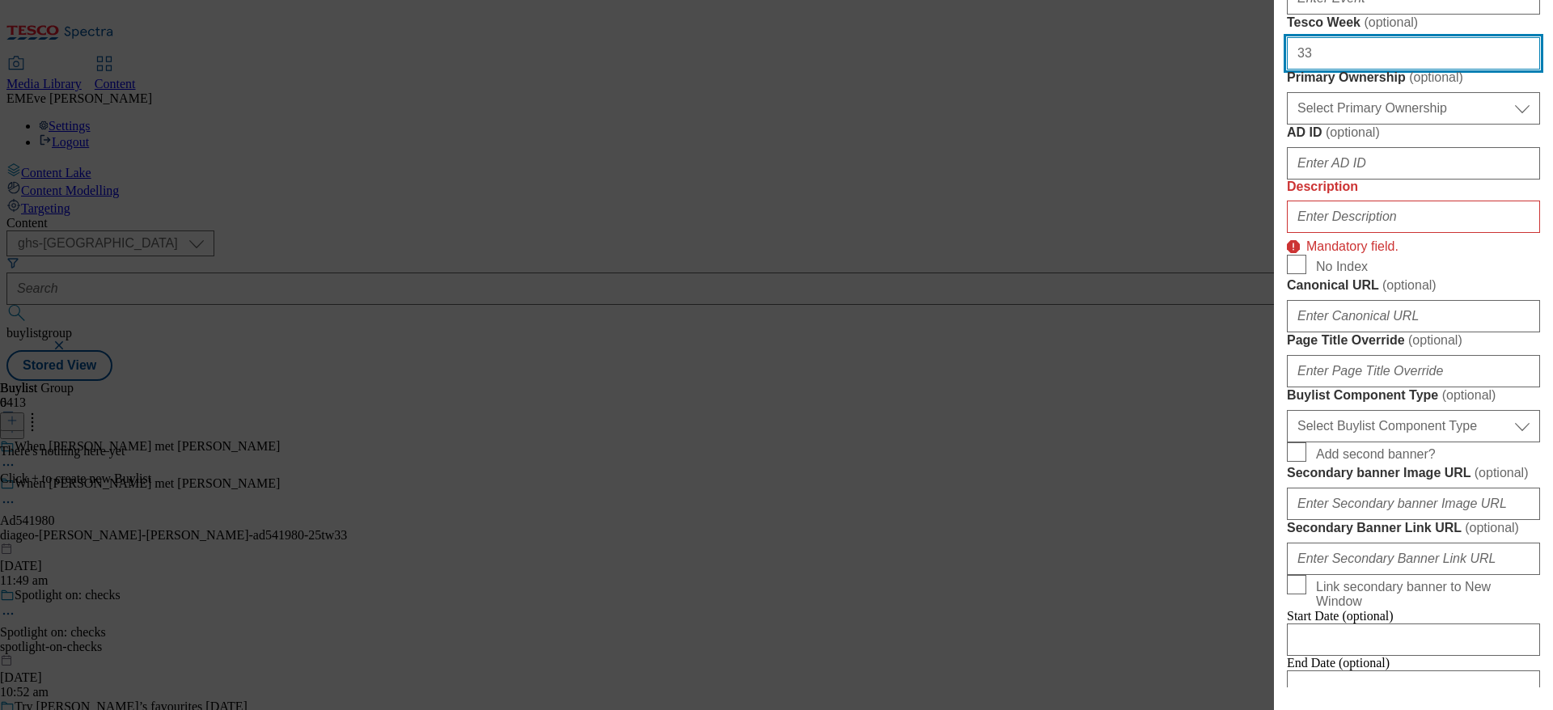
type input "33"
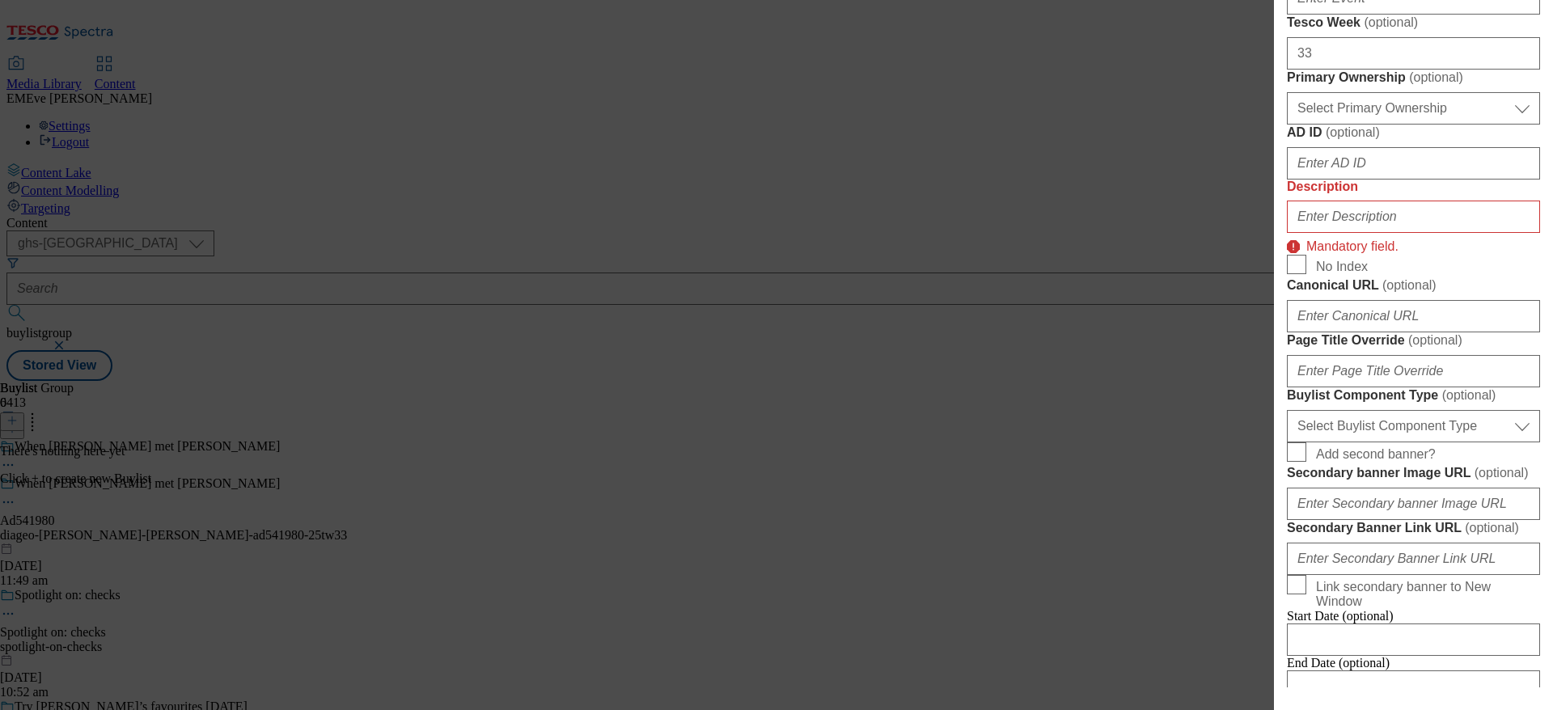
click at [1385, 233] on div "Modal" at bounding box center [1413, 213] width 253 height 39
click at [1385, 233] on input "Description" at bounding box center [1413, 217] width 253 height 32
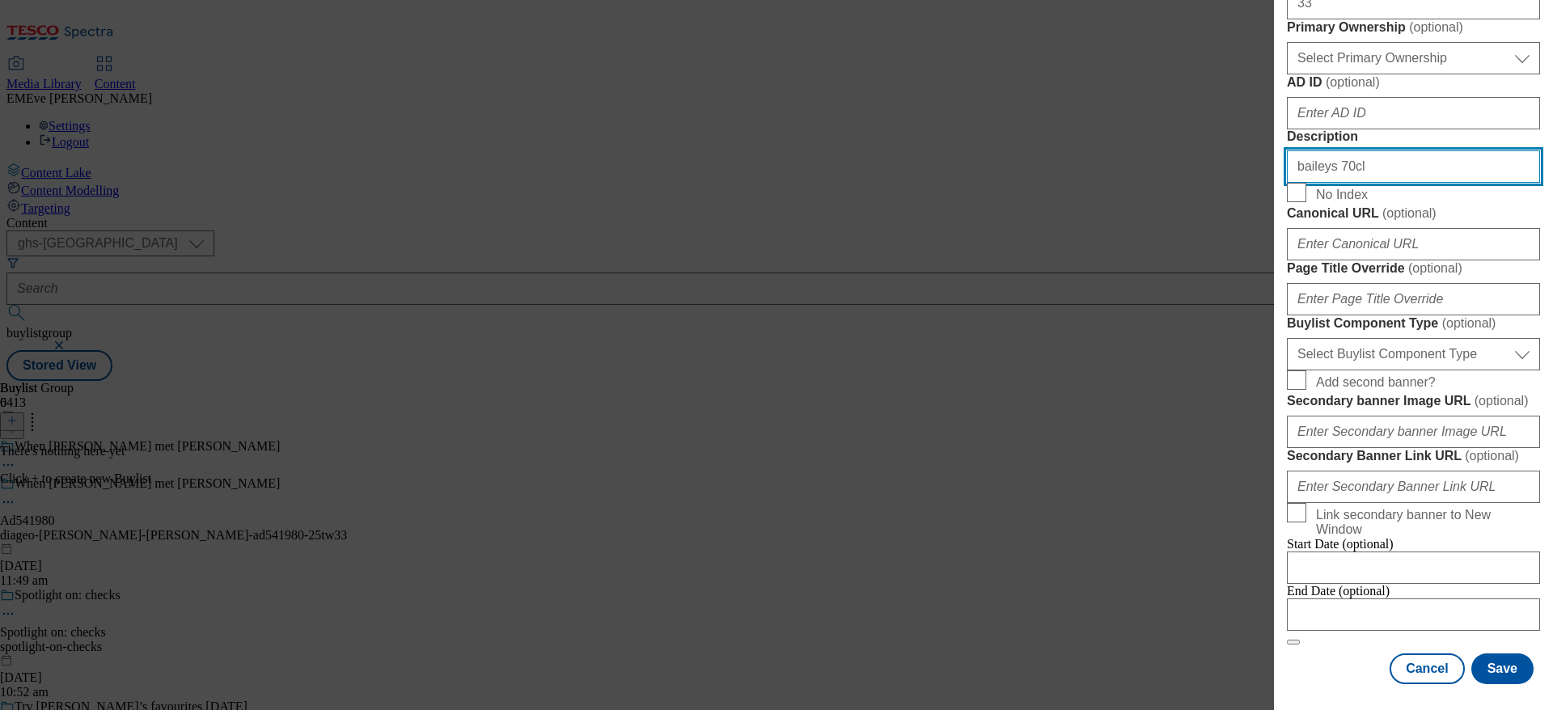
scroll to position [1385, 0]
type input "baileys 70cl"
click at [1306, 654] on div "Cancel Save" at bounding box center [1413, 669] width 253 height 31
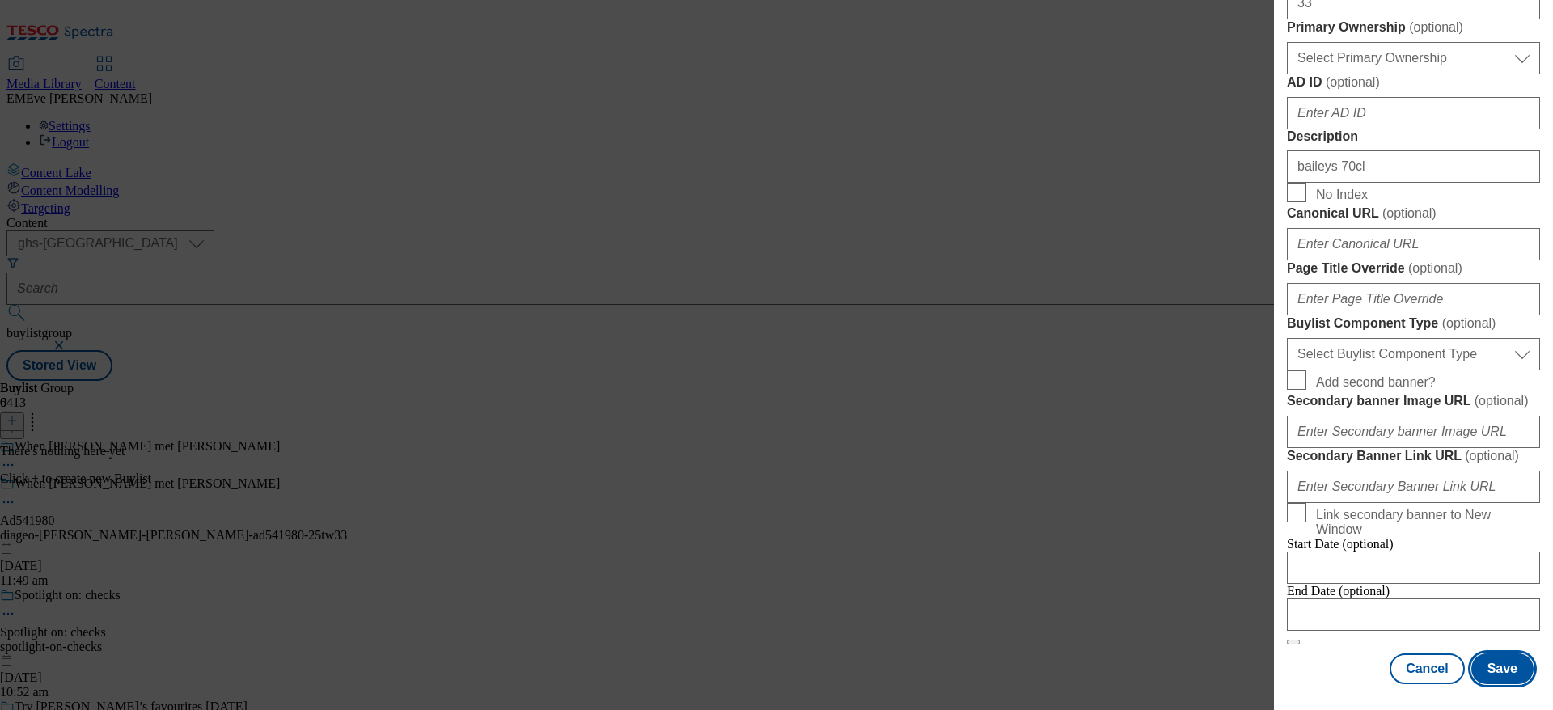
click at [1512, 656] on button "Save" at bounding box center [1502, 669] width 62 height 31
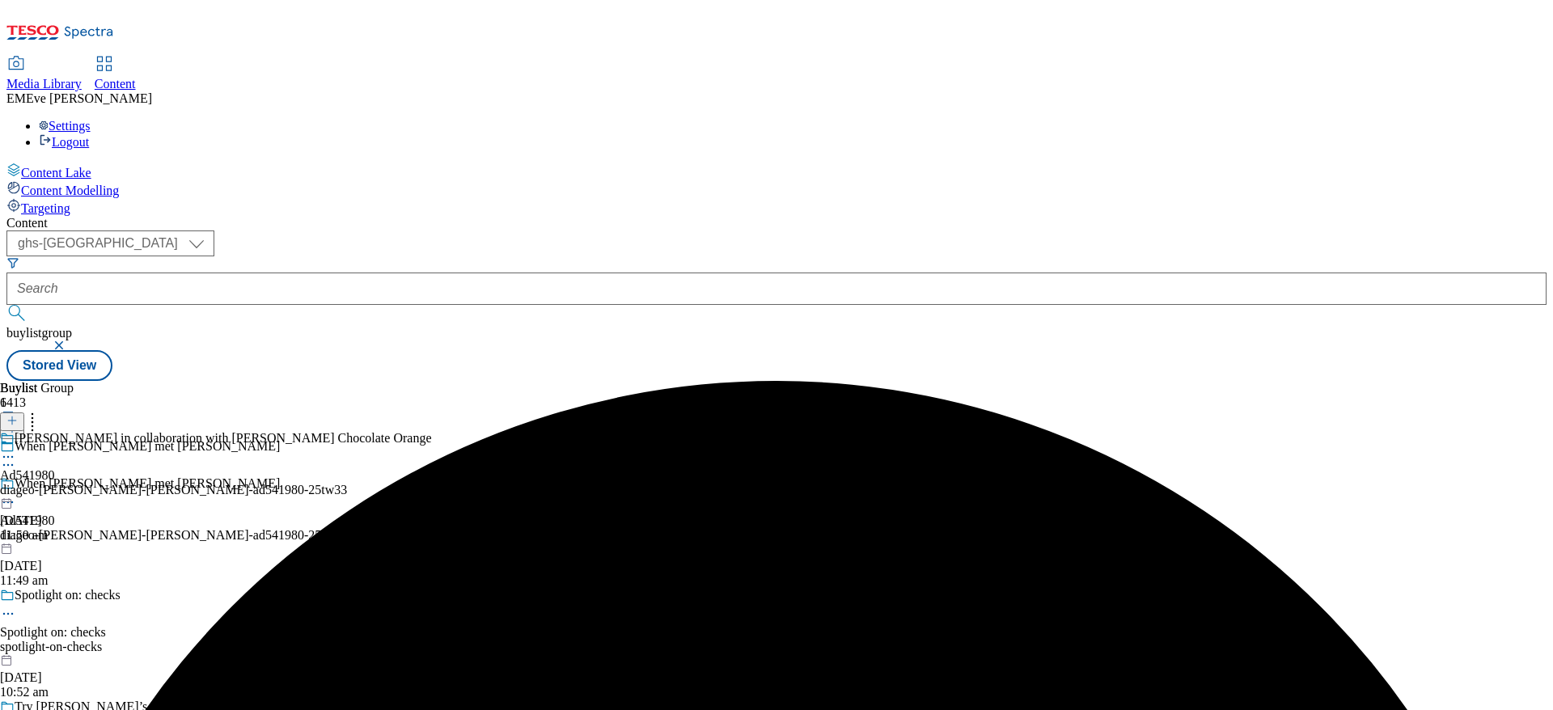
click at [432, 431] on div "Baileys in collaboration with Terry's Chocolate Orange Ad541980 diageo-baileys-…" at bounding box center [216, 487] width 432 height 112
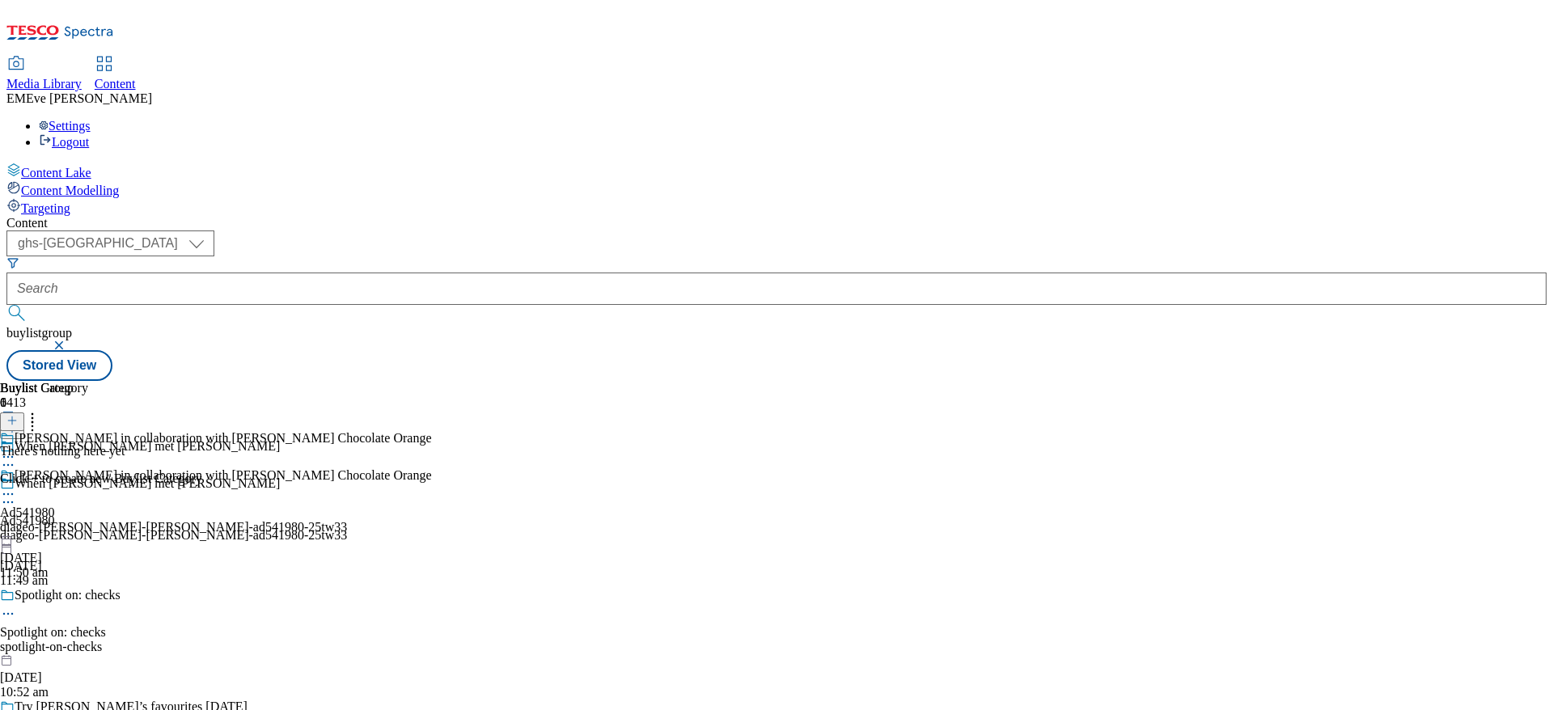
click at [18, 415] on icon at bounding box center [11, 420] width 11 height 11
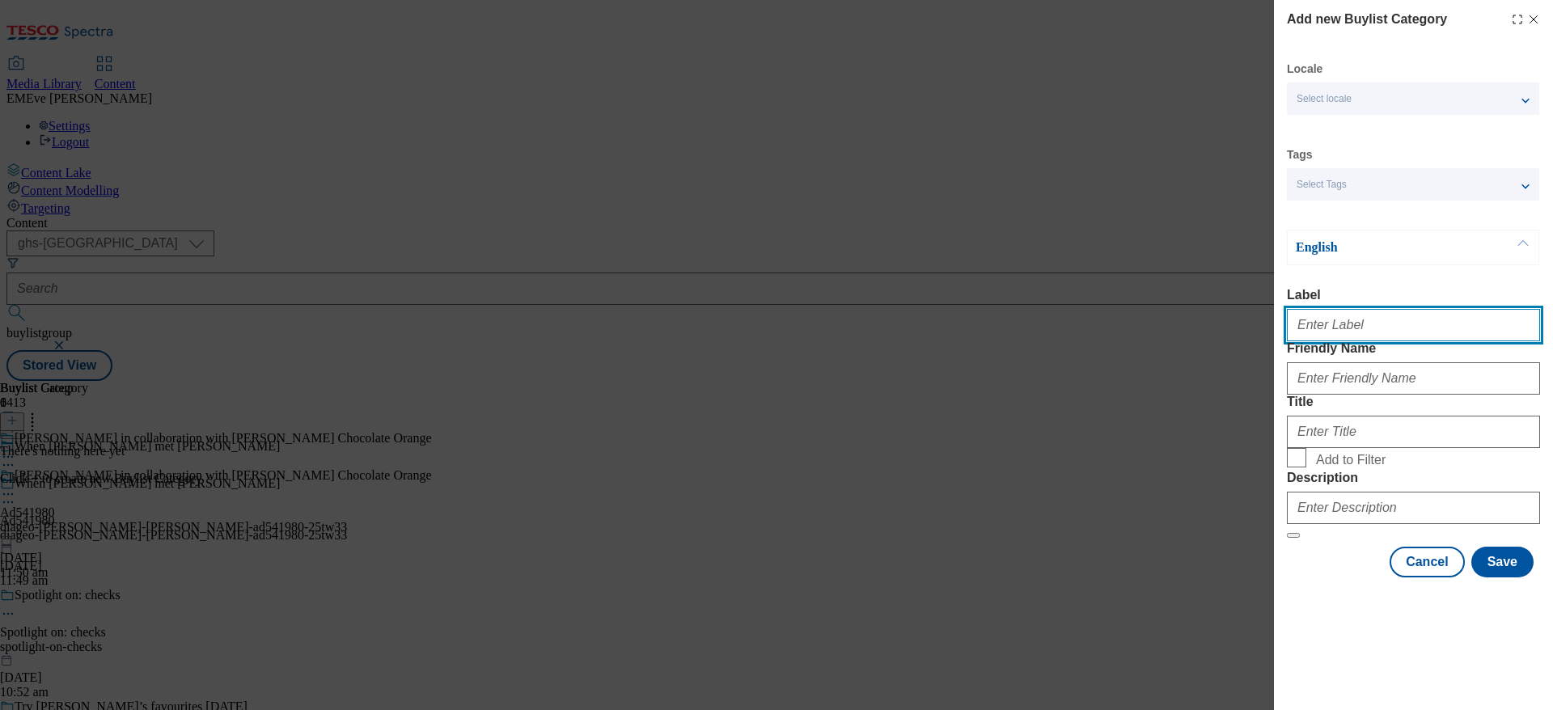
click at [1359, 325] on input "Label" at bounding box center [1413, 325] width 253 height 32
type input "ad541980"
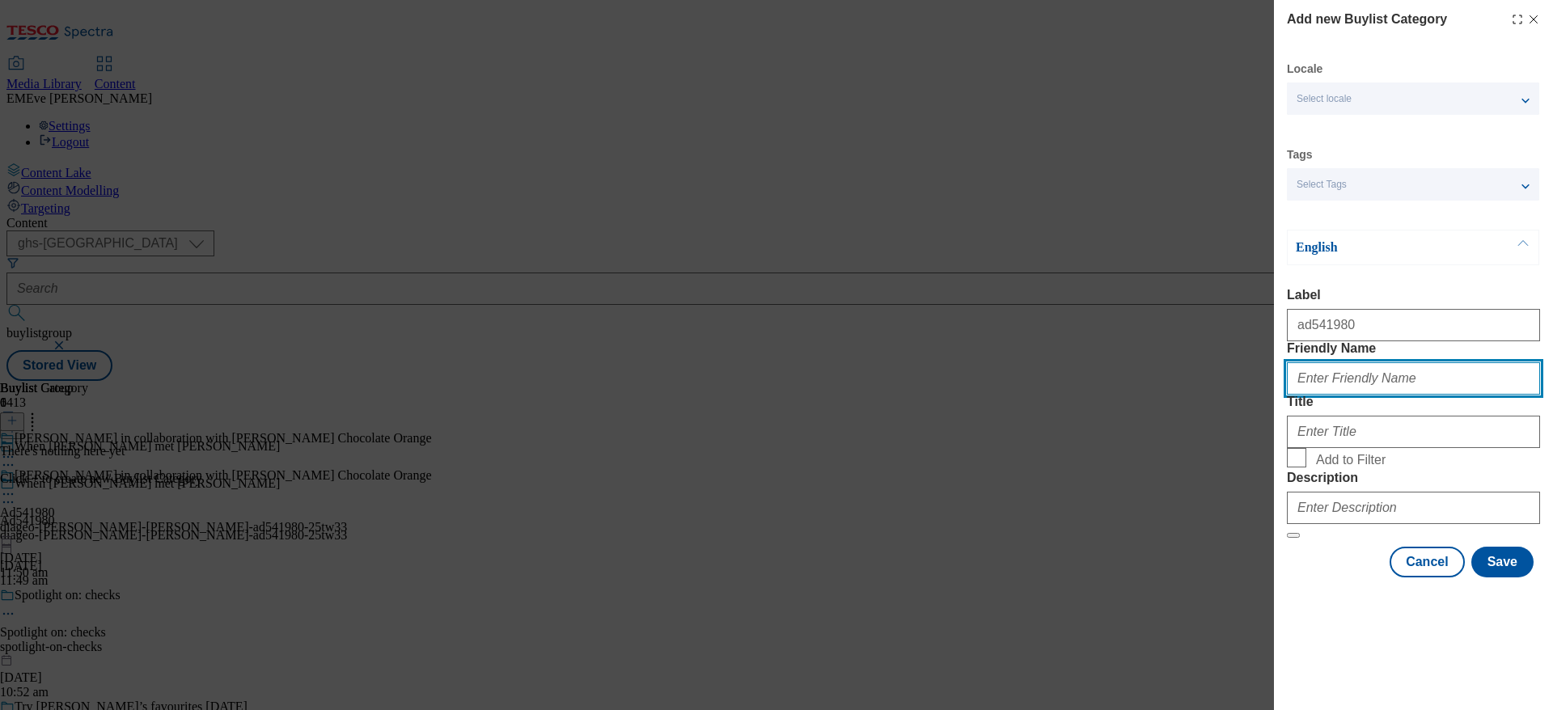
click at [1340, 395] on input "Friendly Name" at bounding box center [1413, 378] width 253 height 32
paste input "diageo-baileys-terrys-ad541980-25tw33"
type input "diageo-baileys-terrys-ad541980-25tw33"
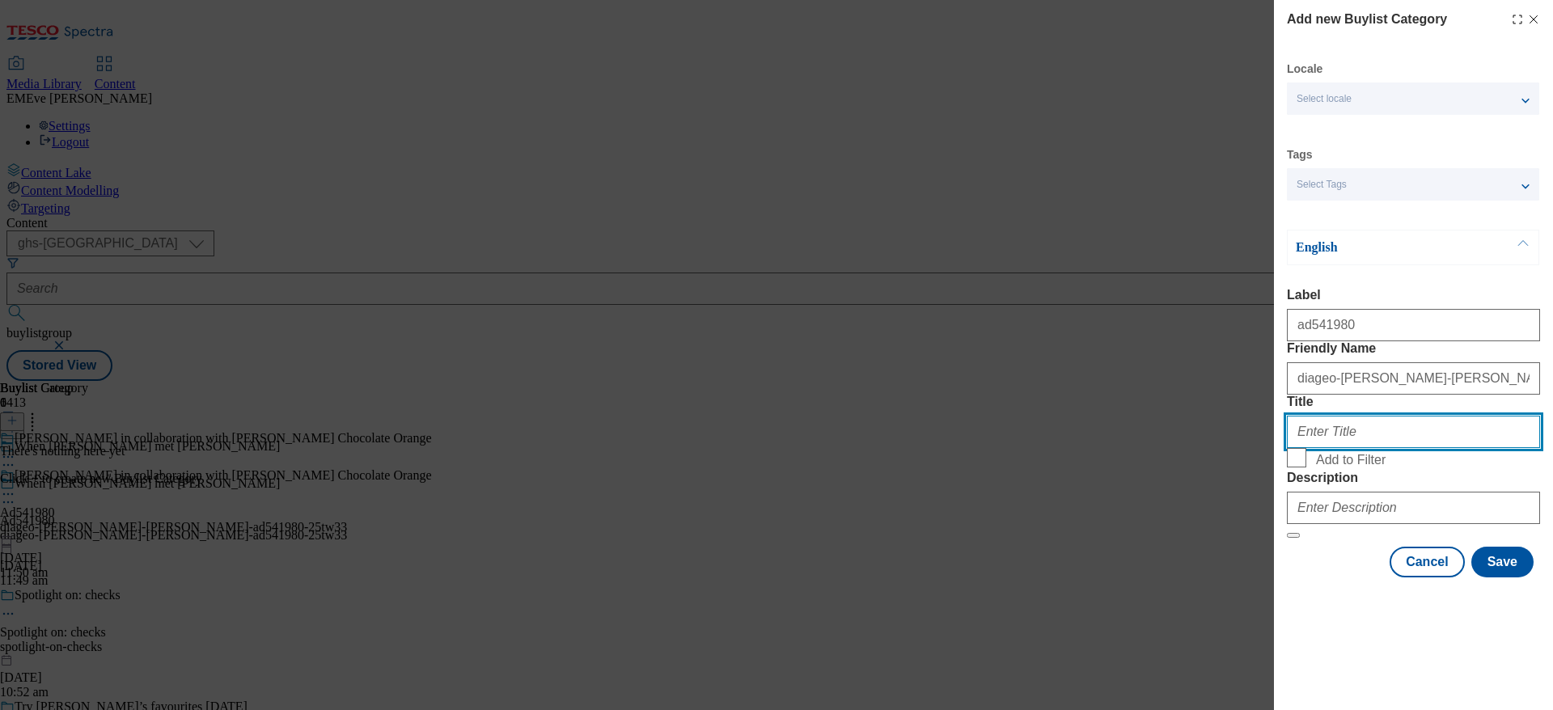
click at [1330, 448] on input "Title" at bounding box center [1413, 432] width 253 height 32
type input "Baileys in collaboration with Terry's Chocolate Orange"
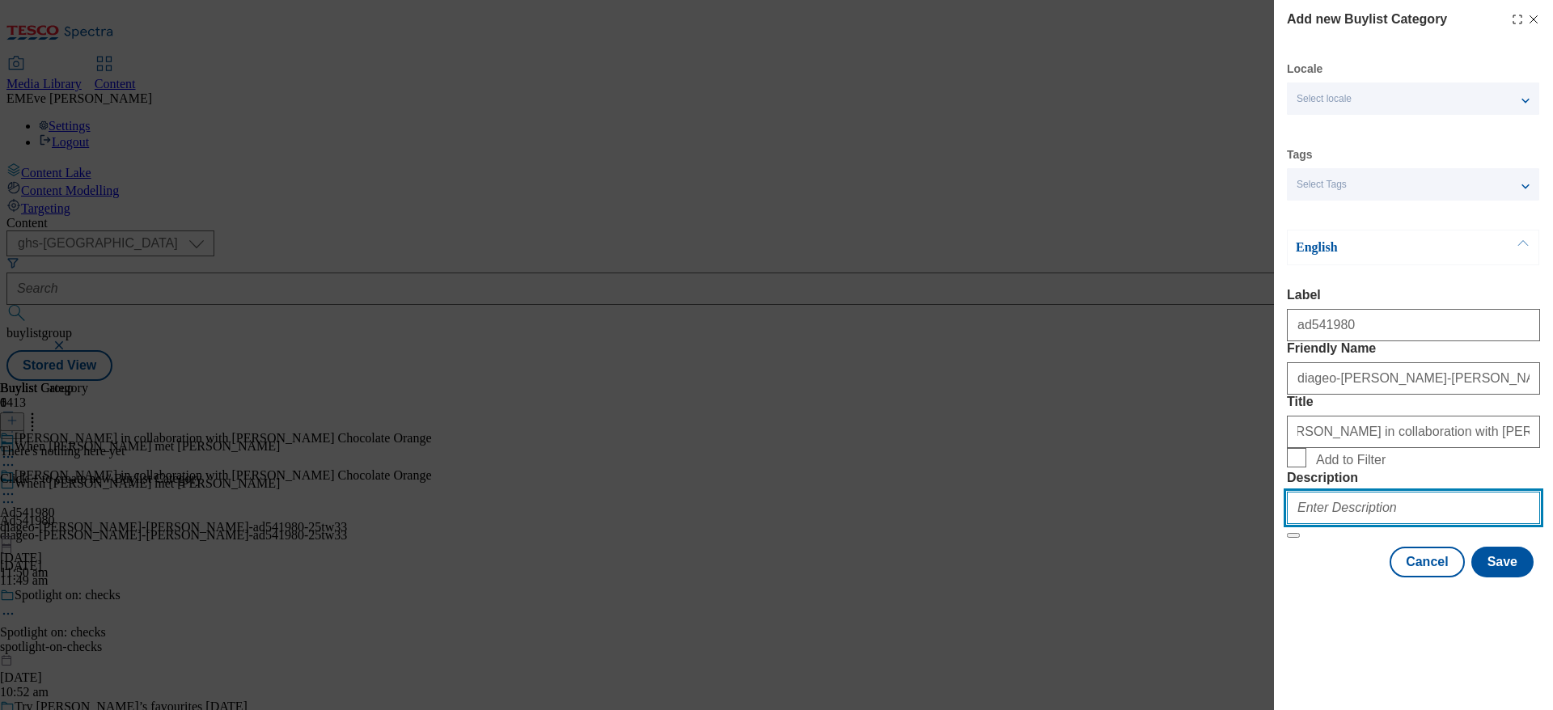
click at [1349, 524] on input "Description" at bounding box center [1413, 508] width 253 height 32
type input "Baileys 70cl"
click at [1309, 578] on div "Locale Select locale English Welsh Tags Select Tags fnf marketplace whoosh ghs …" at bounding box center [1413, 319] width 253 height 516
click at [1501, 578] on button "Save" at bounding box center [1502, 562] width 62 height 31
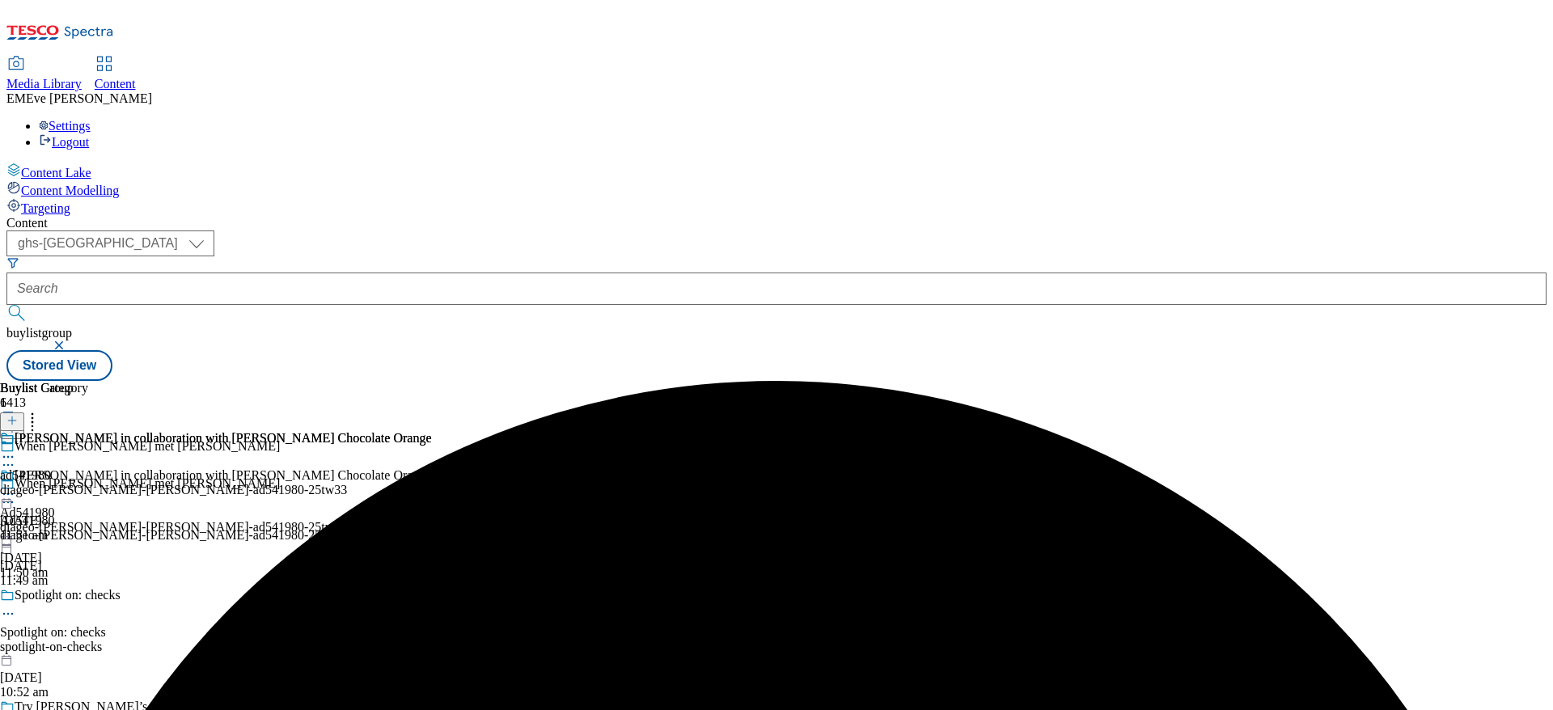
click at [432, 381] on header "Buylist Category 1" at bounding box center [216, 406] width 432 height 50
click at [18, 415] on icon at bounding box center [11, 420] width 11 height 11
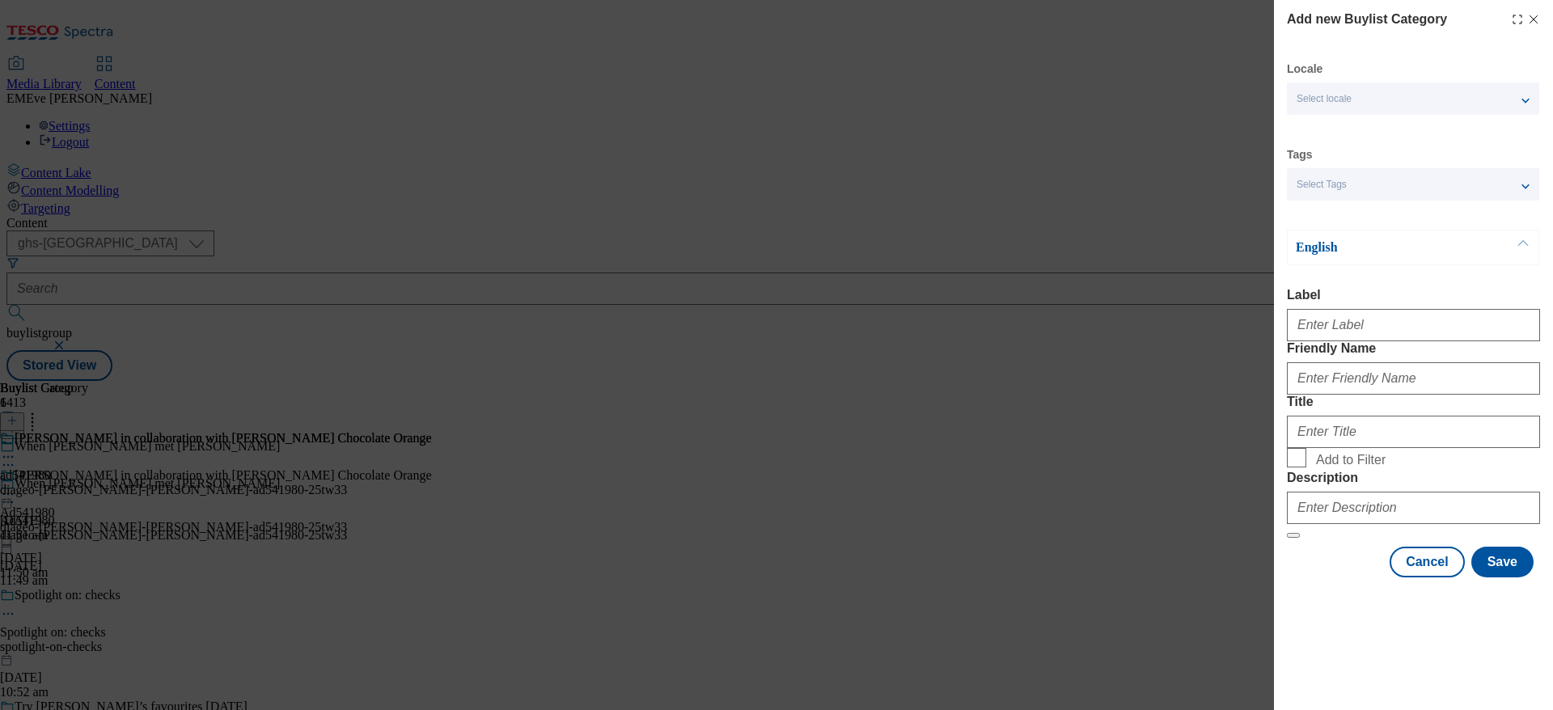
click at [1531, 22] on line "Modal" at bounding box center [1534, 19] width 7 height 7
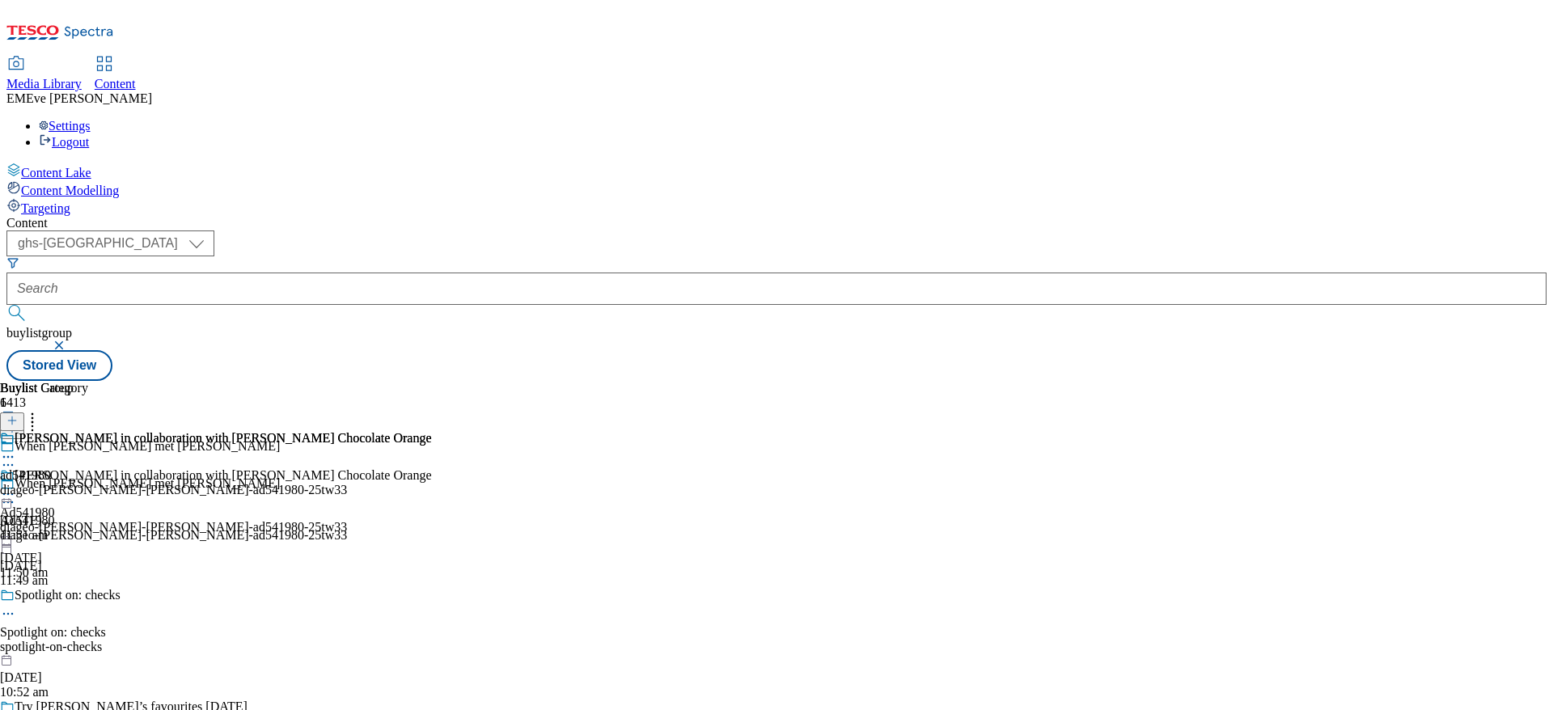
click at [432, 431] on div "Baileys in collaboration with Terry's Chocolate Orange" at bounding box center [216, 449] width 432 height 37
click at [18, 415] on icon at bounding box center [11, 420] width 11 height 11
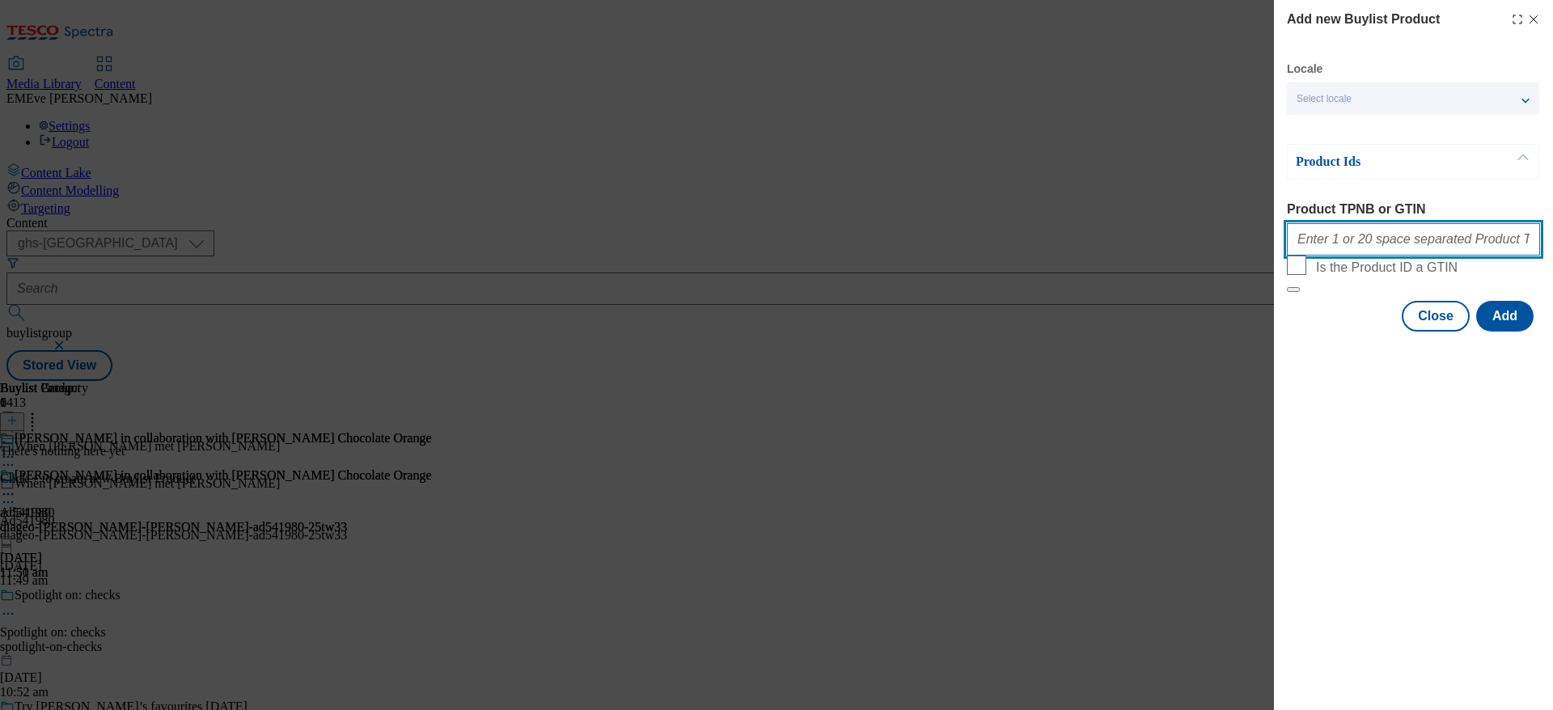
click at [1402, 239] on input "Product TPNB or GTIN" at bounding box center [1413, 239] width 253 height 32
paste input "96977189 74847072 91824338 92058477 50239120 50403093 51732571 64950298 7246445…"
type input "96977189 74847072 91824338 92058477 50239120 50403093 51732571 64950298 7246445…"
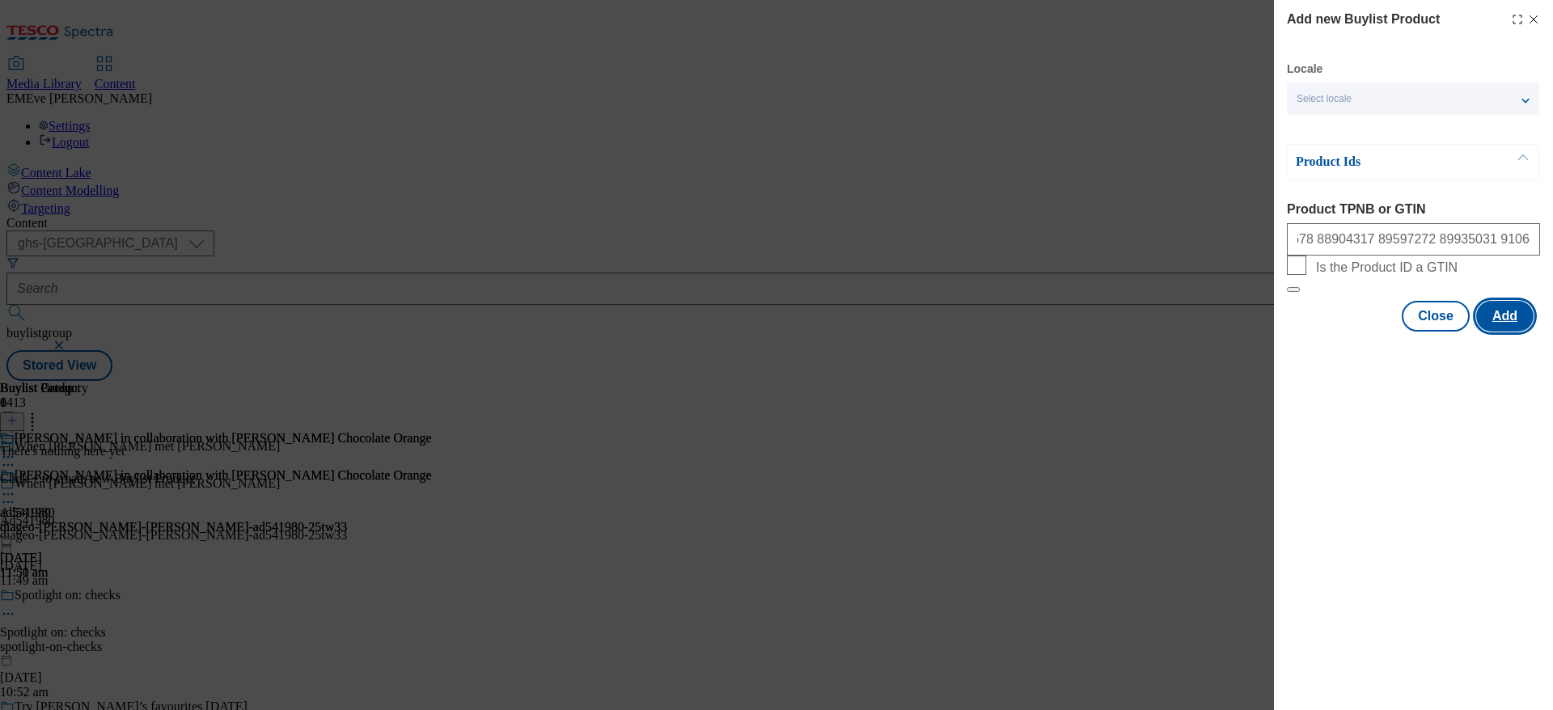
click at [1518, 332] on button "Add" at bounding box center [1504, 316] width 57 height 31
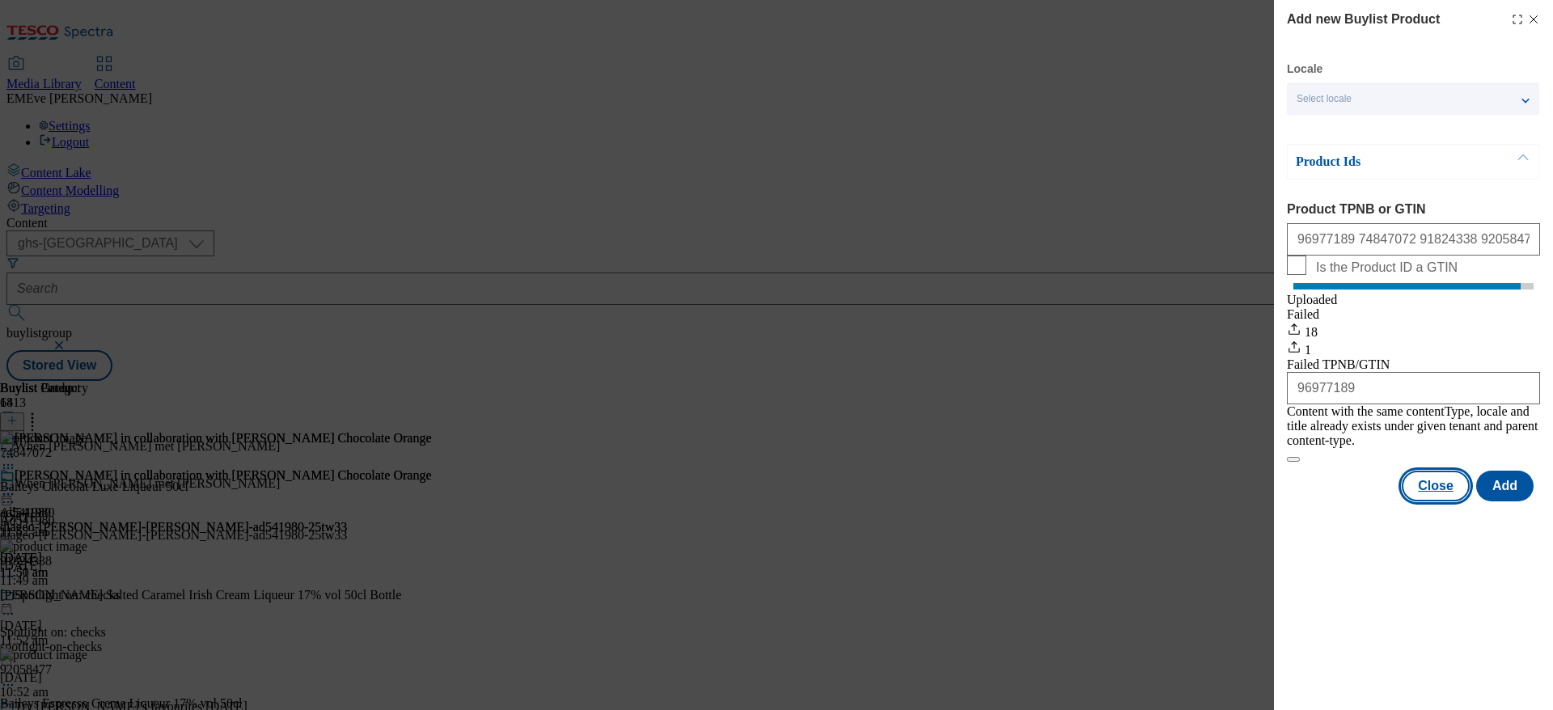
click at [1427, 484] on button "Close" at bounding box center [1436, 486] width 68 height 31
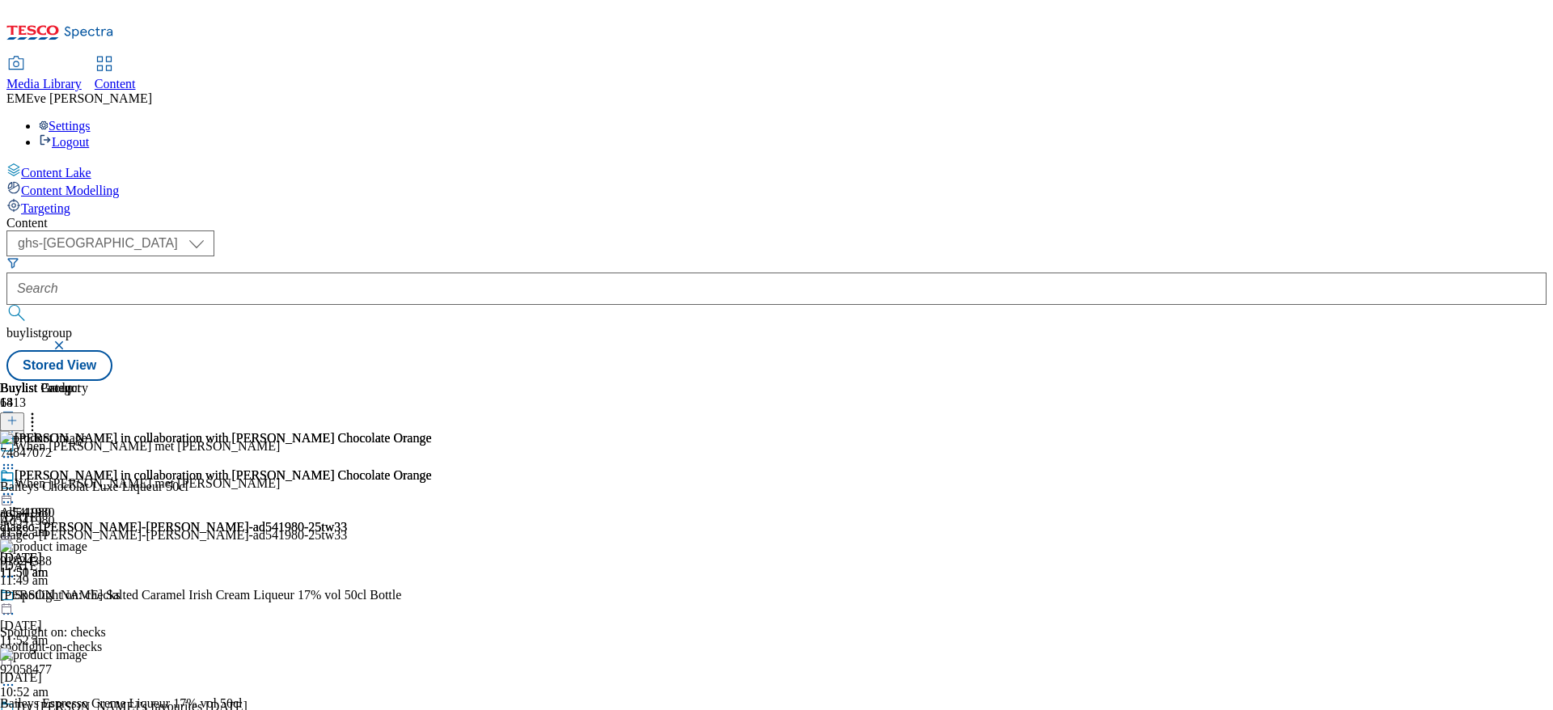
click at [24, 413] on button at bounding box center [12, 422] width 24 height 19
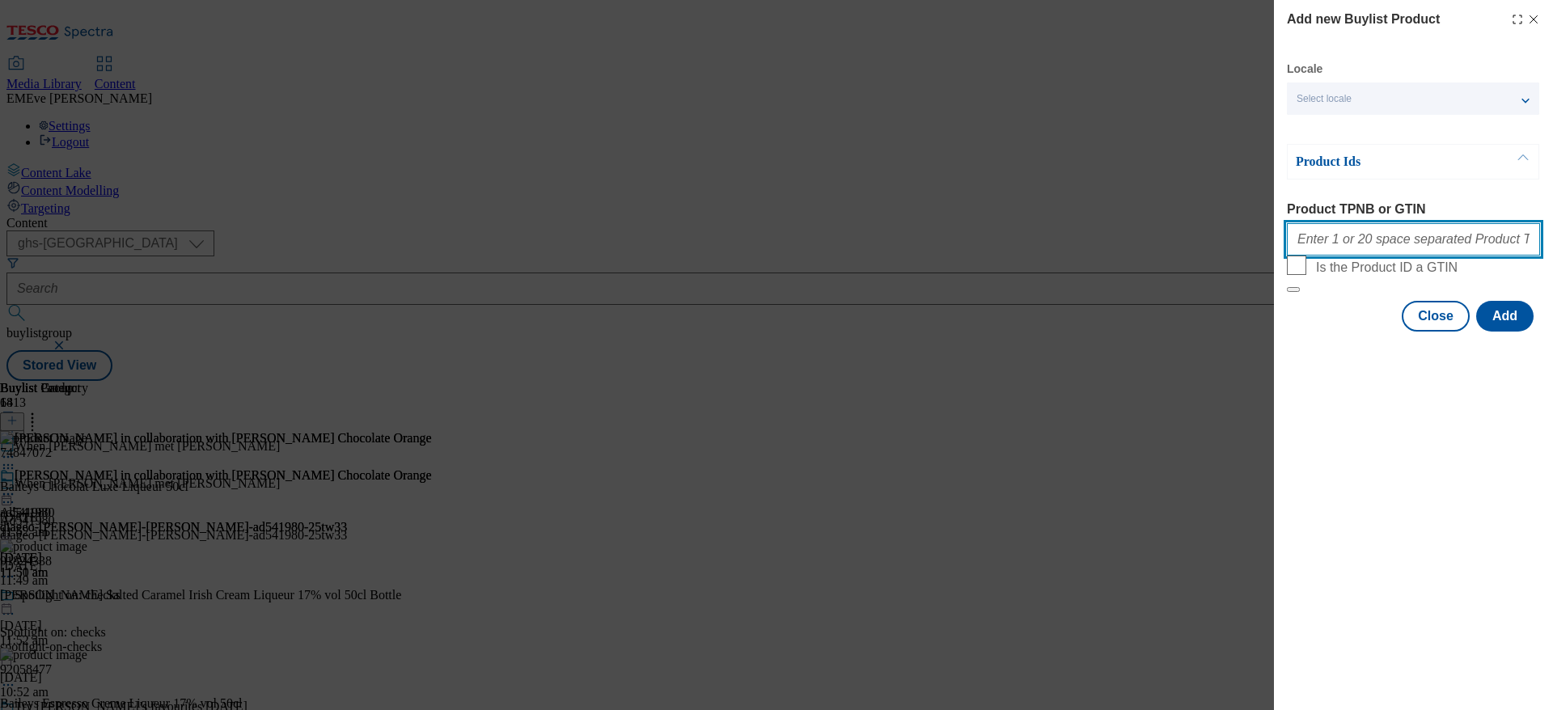
click at [1383, 248] on input "Product TPNB or GTIN" at bounding box center [1413, 239] width 253 height 32
paste input "096977189"
type input "096977189"
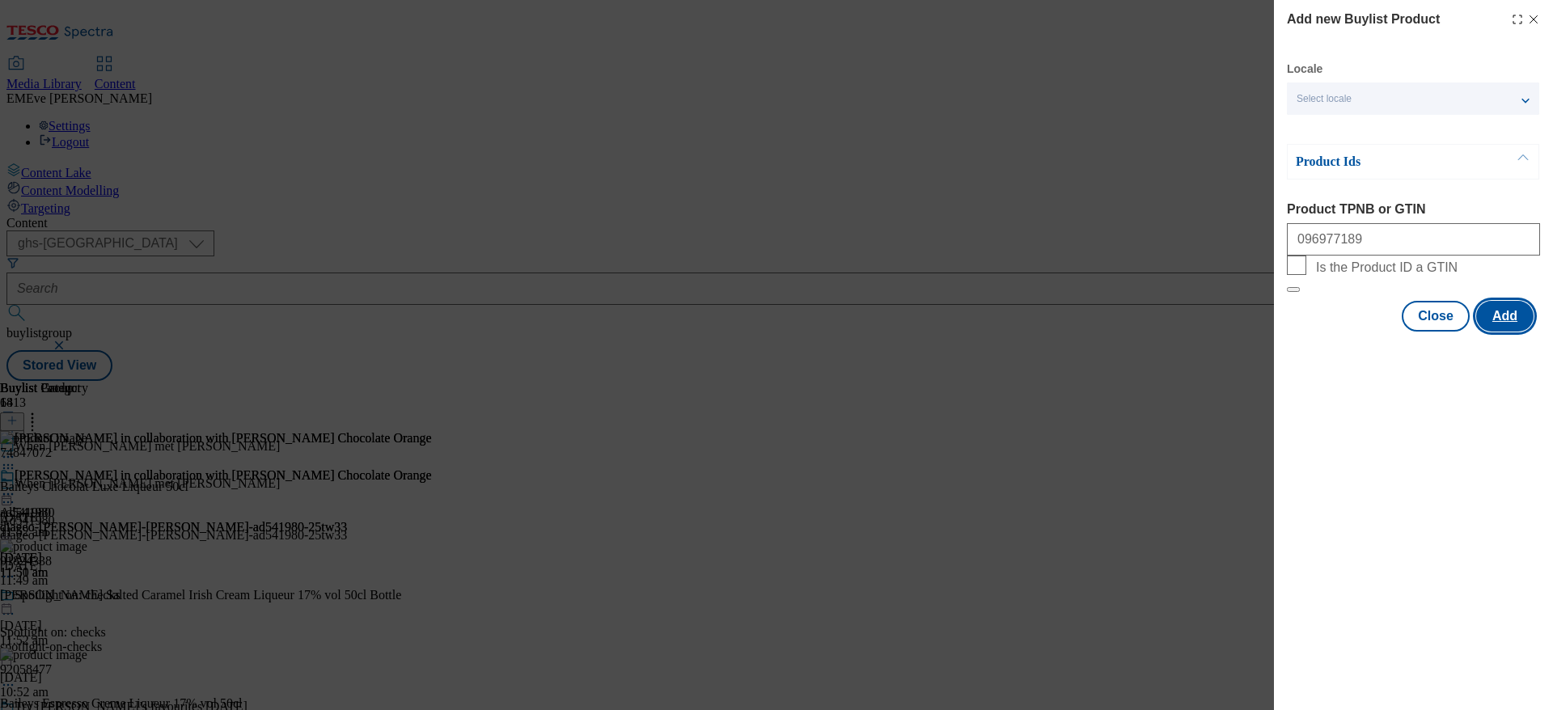
click at [1523, 332] on button "Add" at bounding box center [1504, 316] width 57 height 31
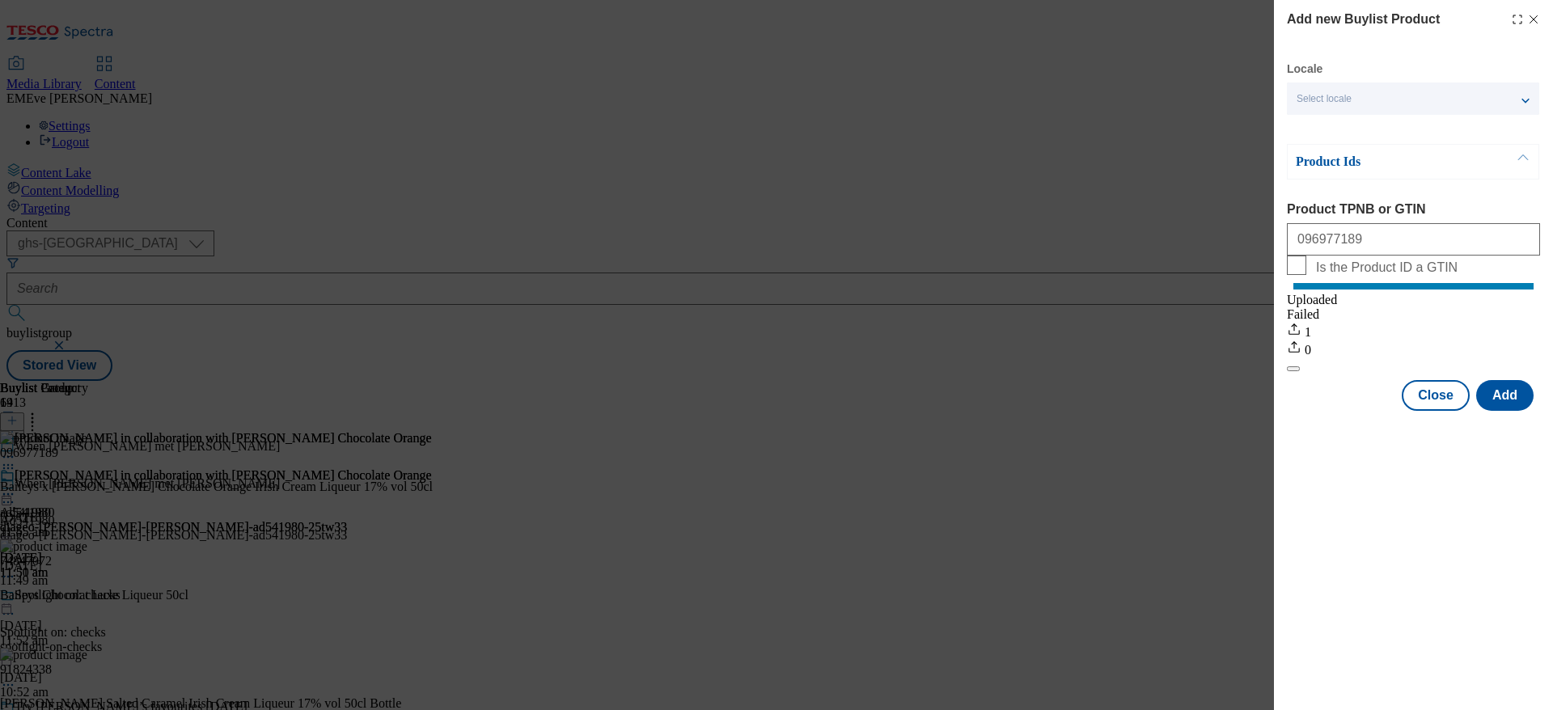
click at [1535, 19] on icon "Modal" at bounding box center [1533, 19] width 13 height 13
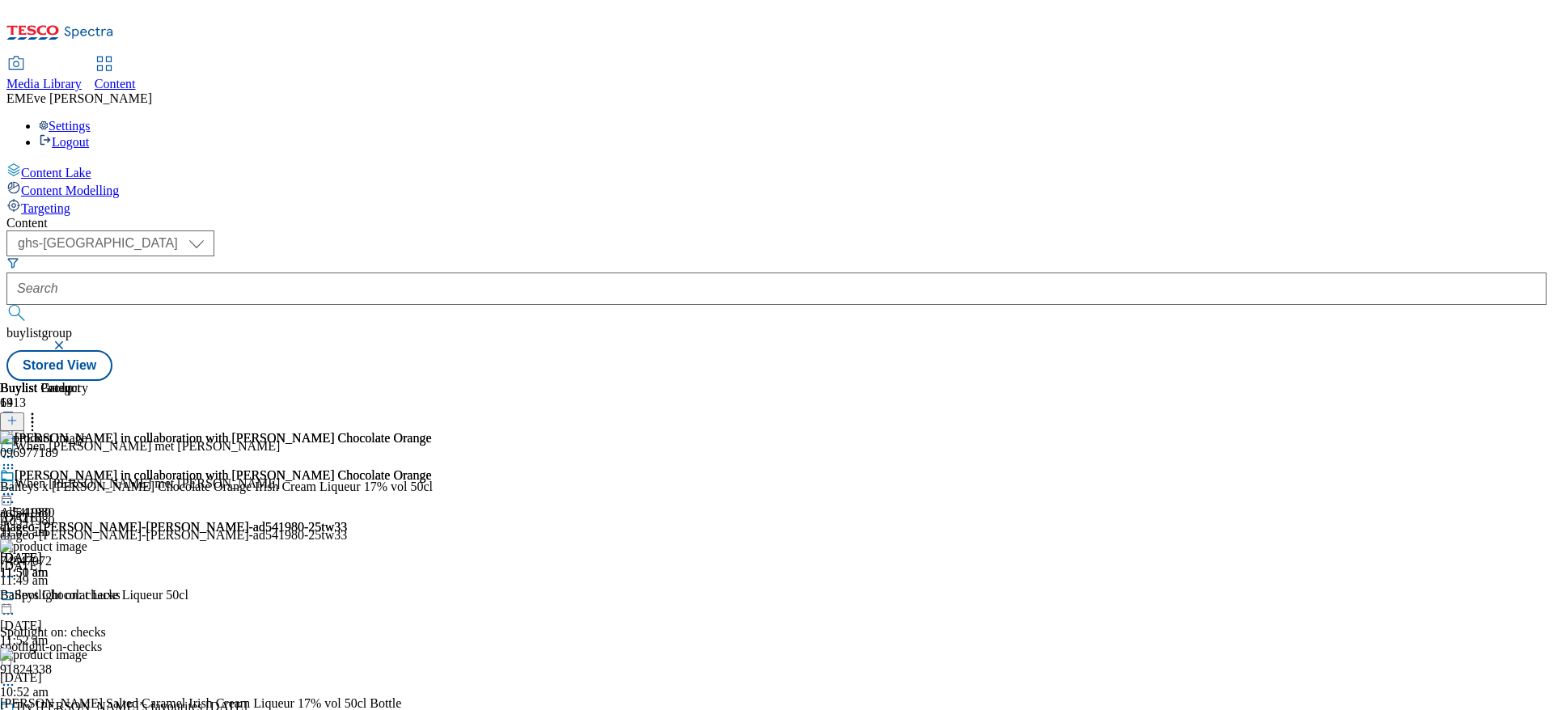
click at [16, 486] on icon at bounding box center [8, 494] width 16 height 16
click at [88, 597] on span "Preview" at bounding box center [69, 603] width 38 height 12
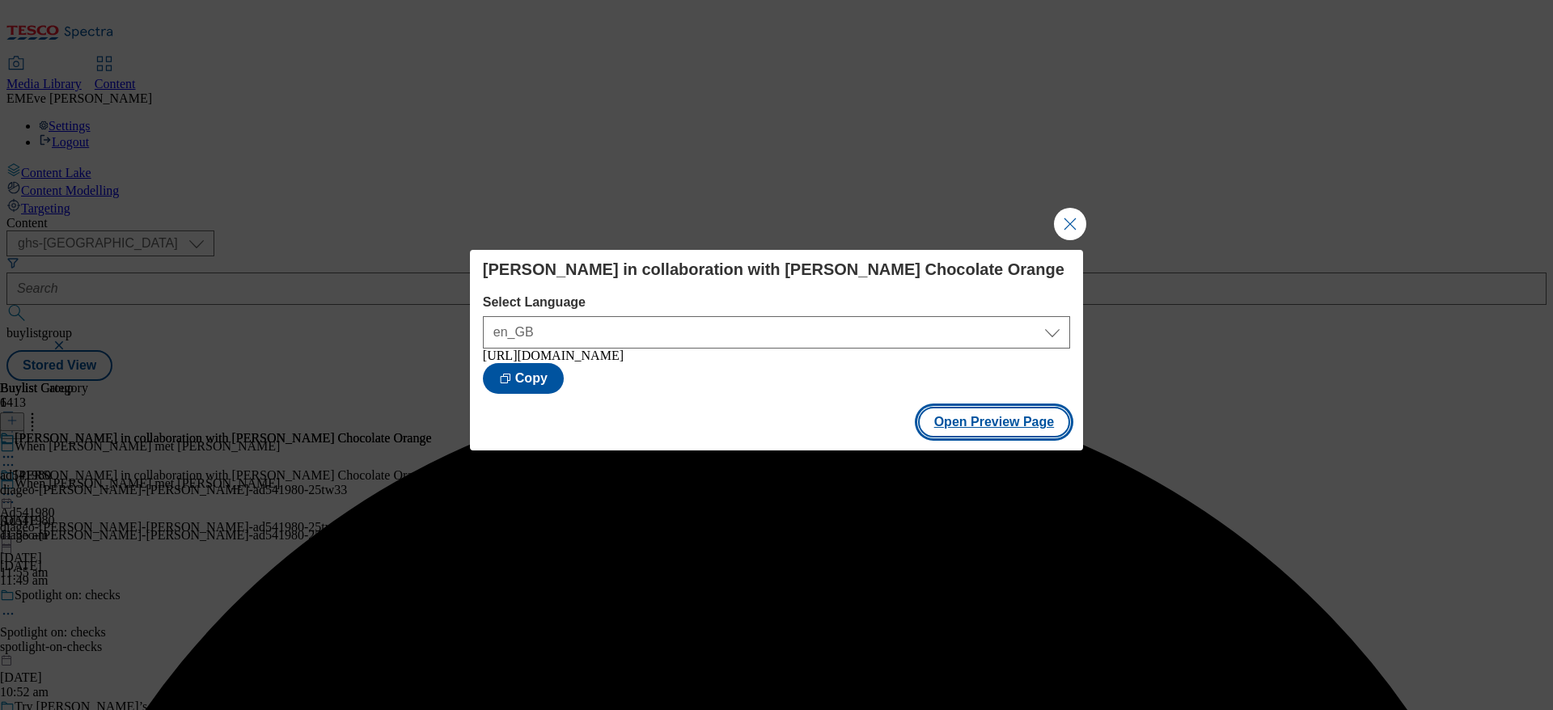
click at [988, 430] on button "Open Preview Page" at bounding box center [994, 422] width 153 height 31
